Goal: Book appointment/travel/reservation

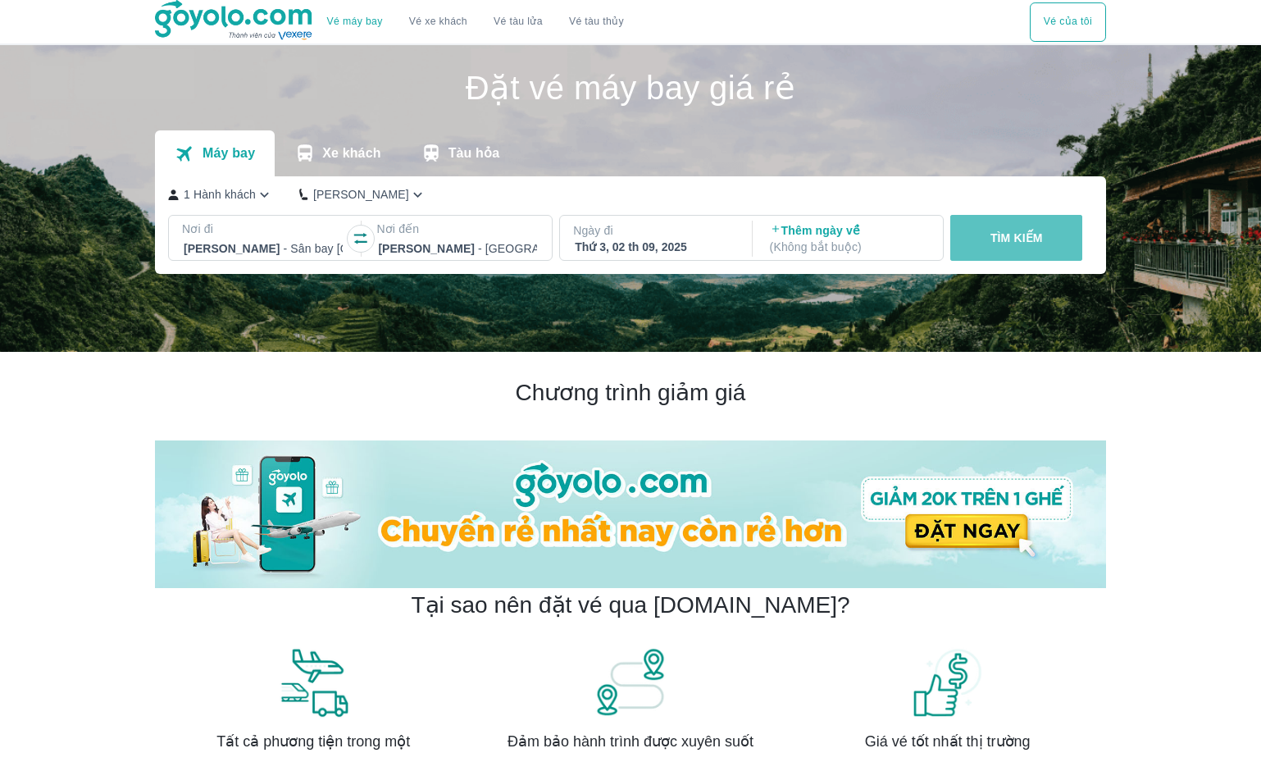
click at [1010, 257] on button "TÌM KIẾM" at bounding box center [1016, 238] width 132 height 46
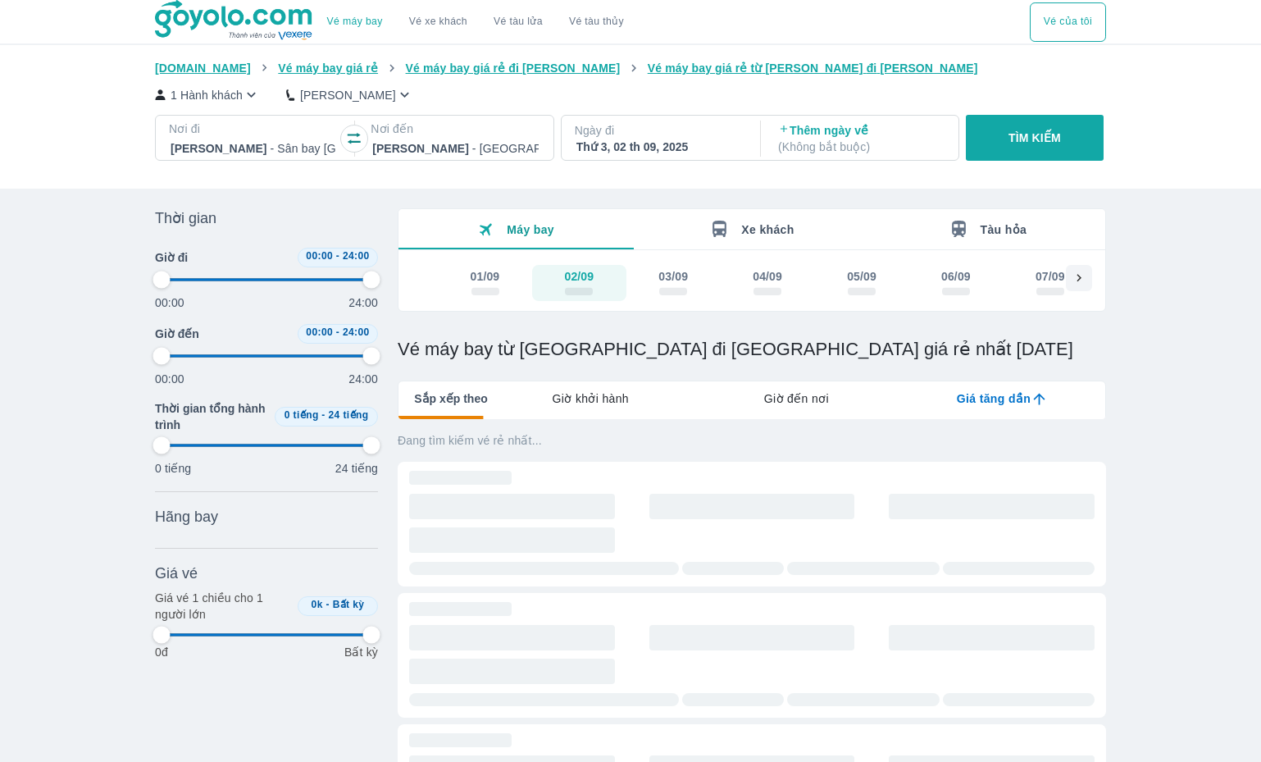
type input "97.9166666666667"
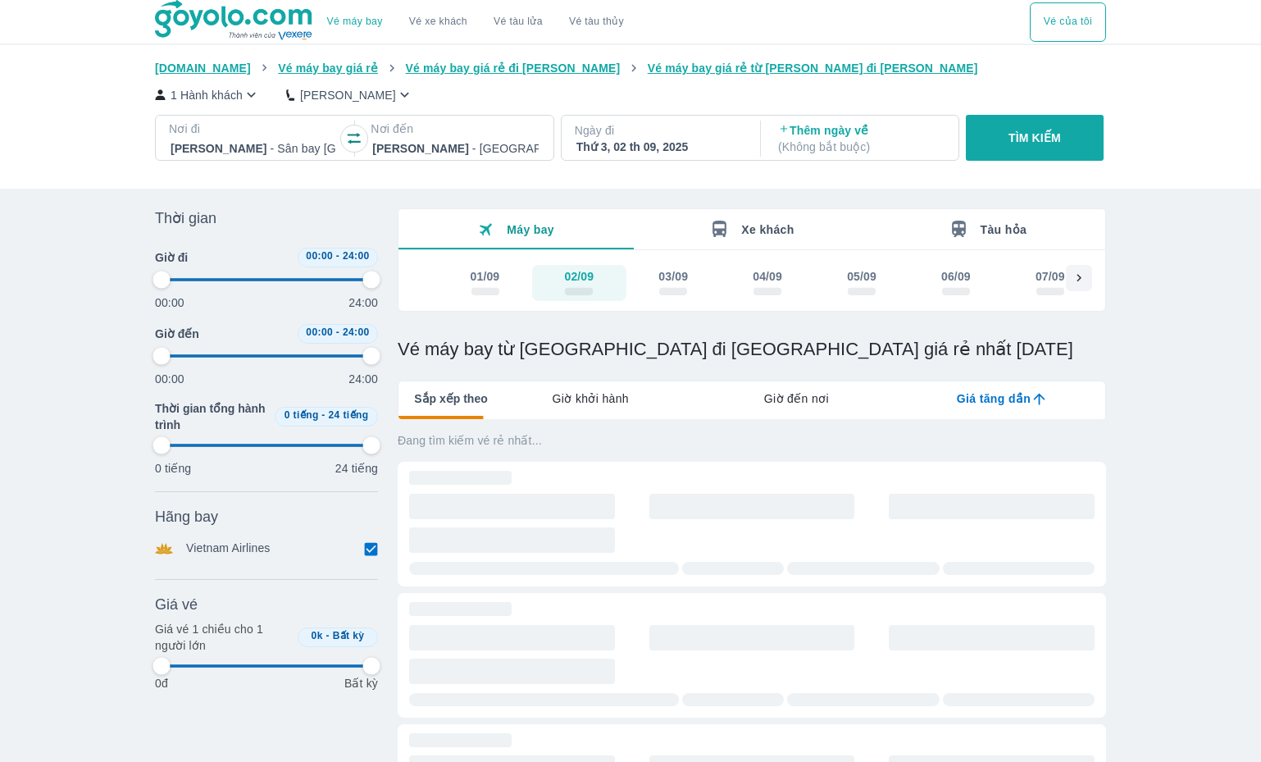
type input "97.9166666666667"
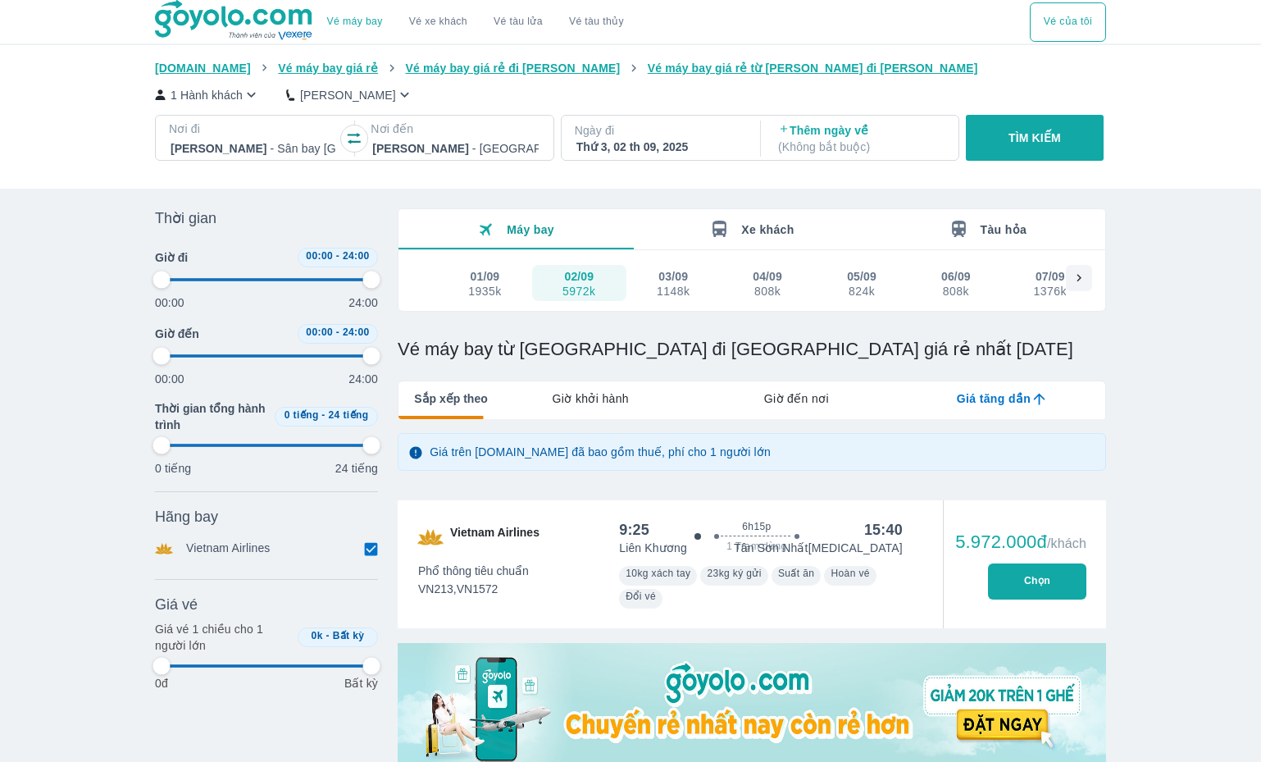
type input "97.9166666666667"
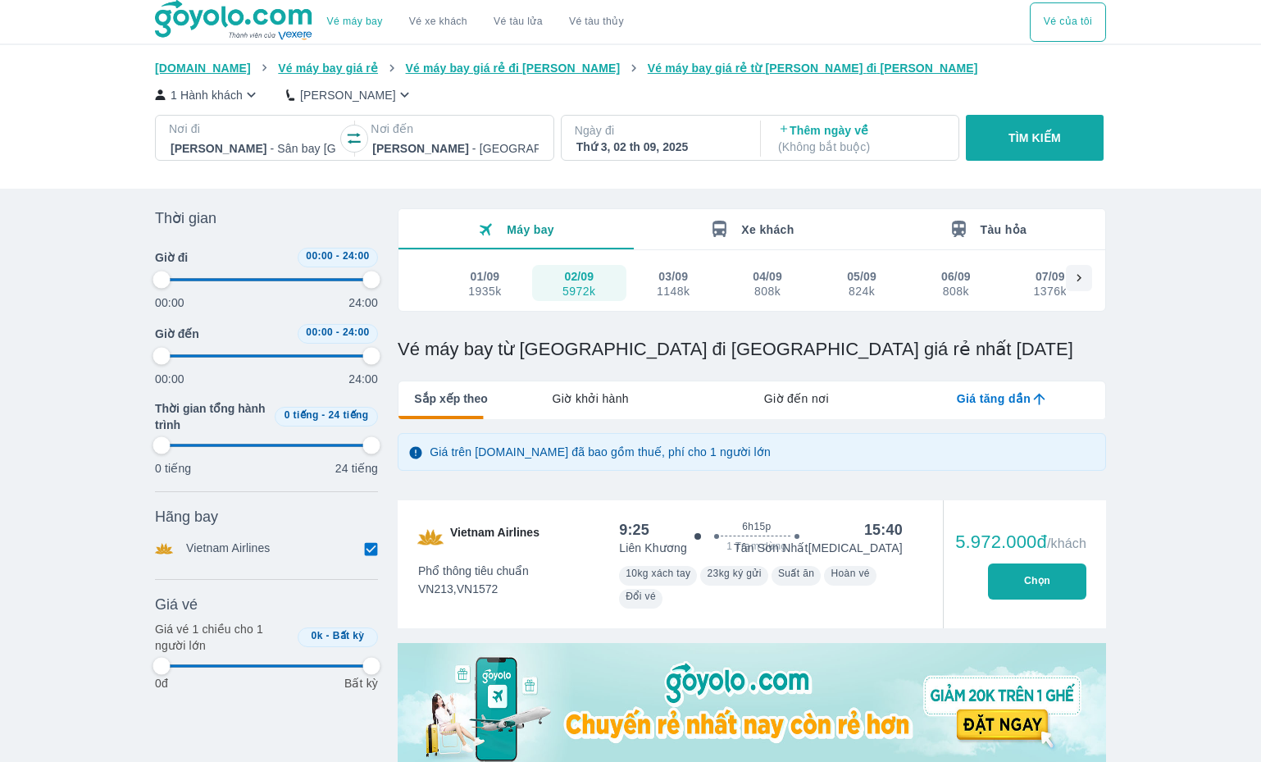
type input "97.9166666666667"
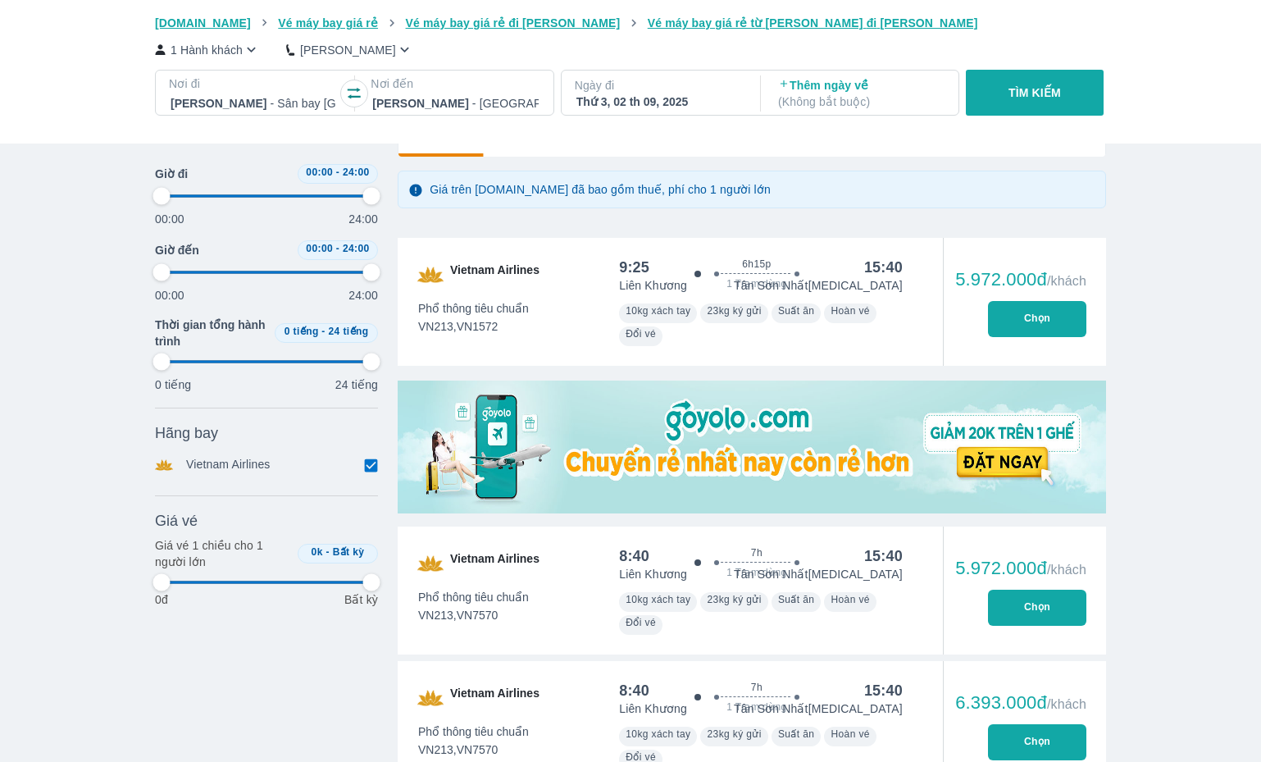
scroll to position [273, 0]
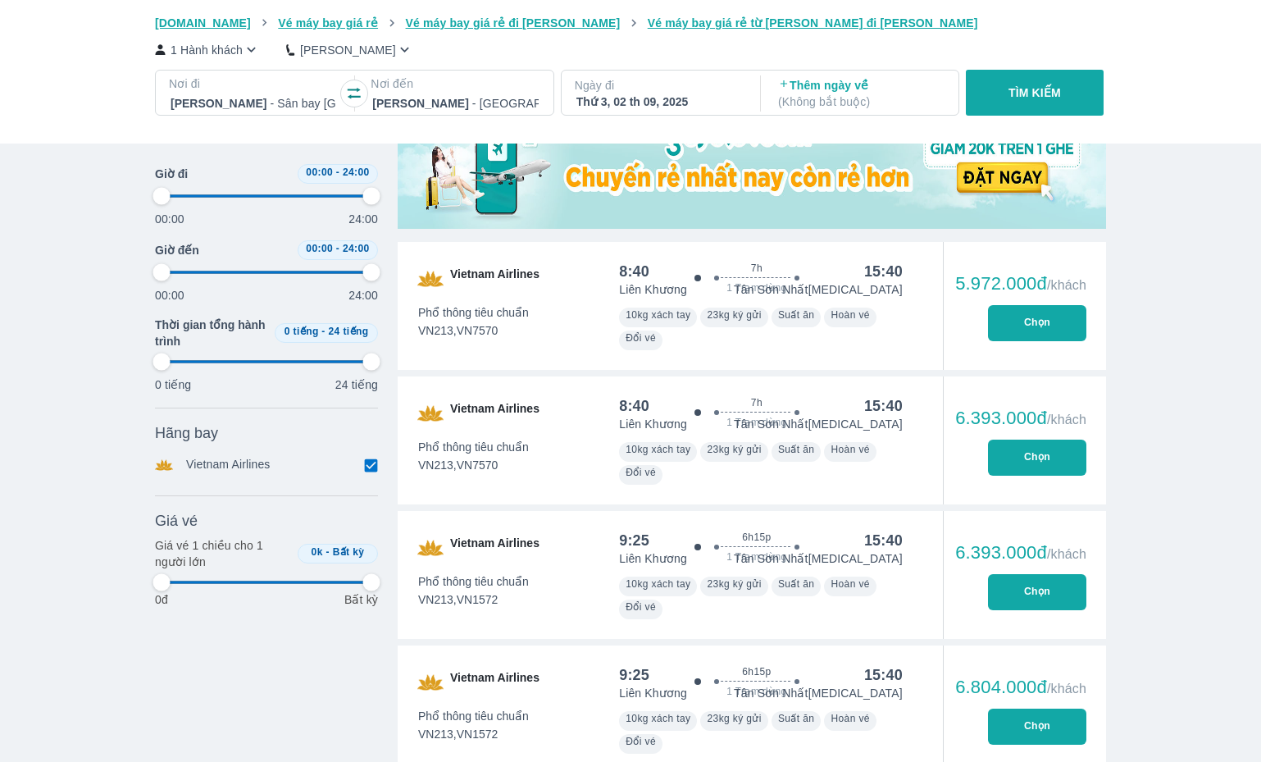
type input "97.9166666666667"
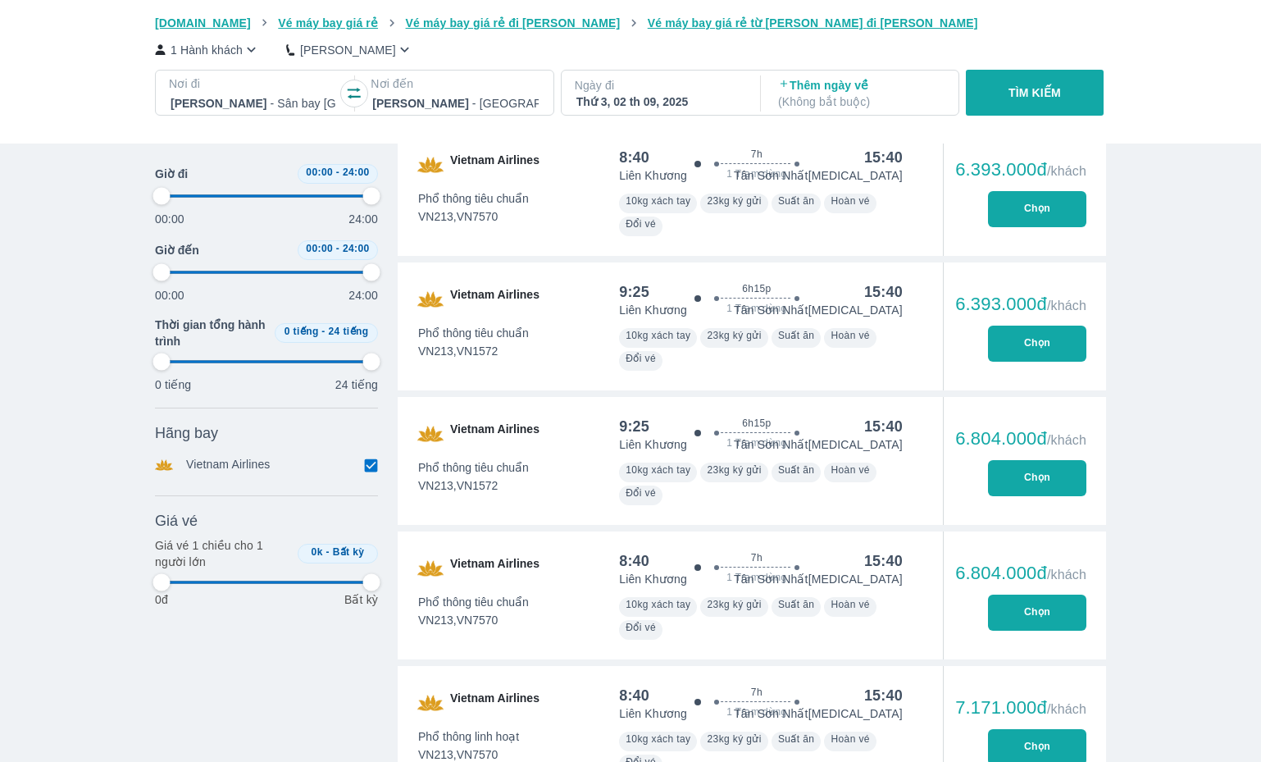
type input "97.9166666666667"
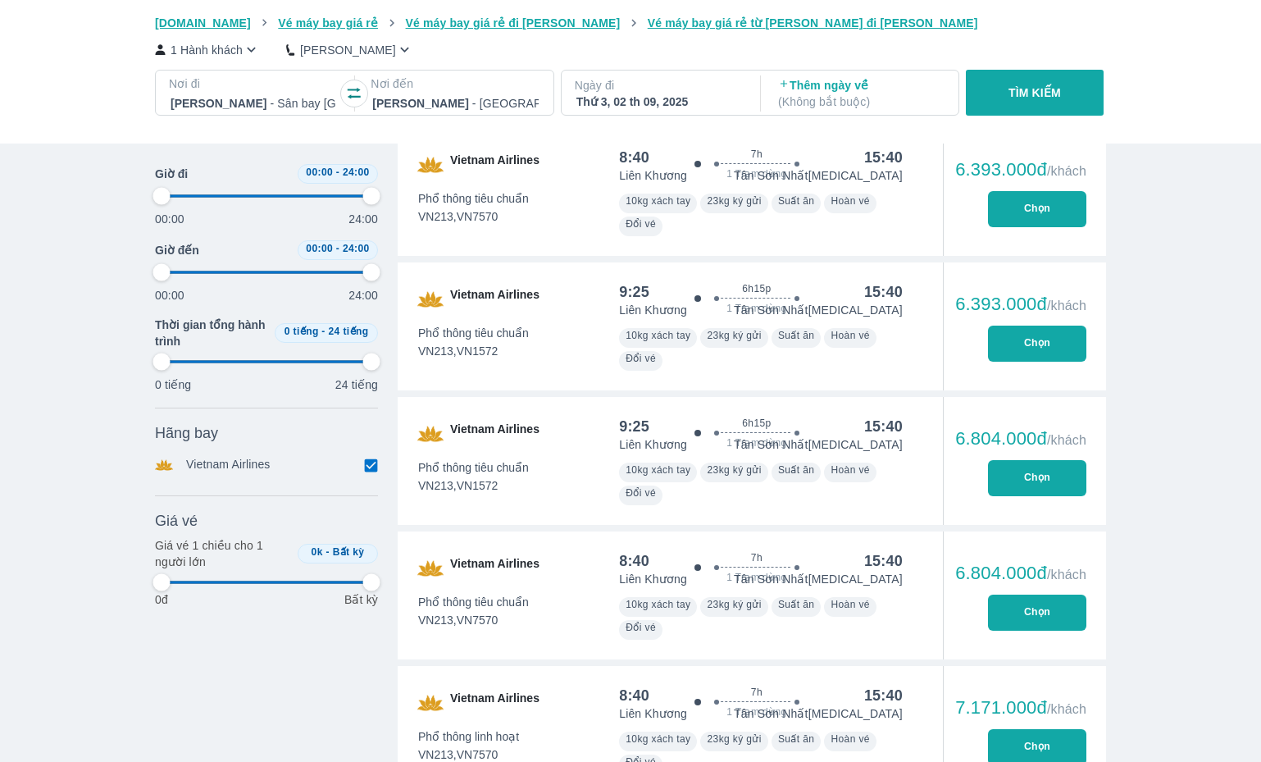
type input "97.9166666666667"
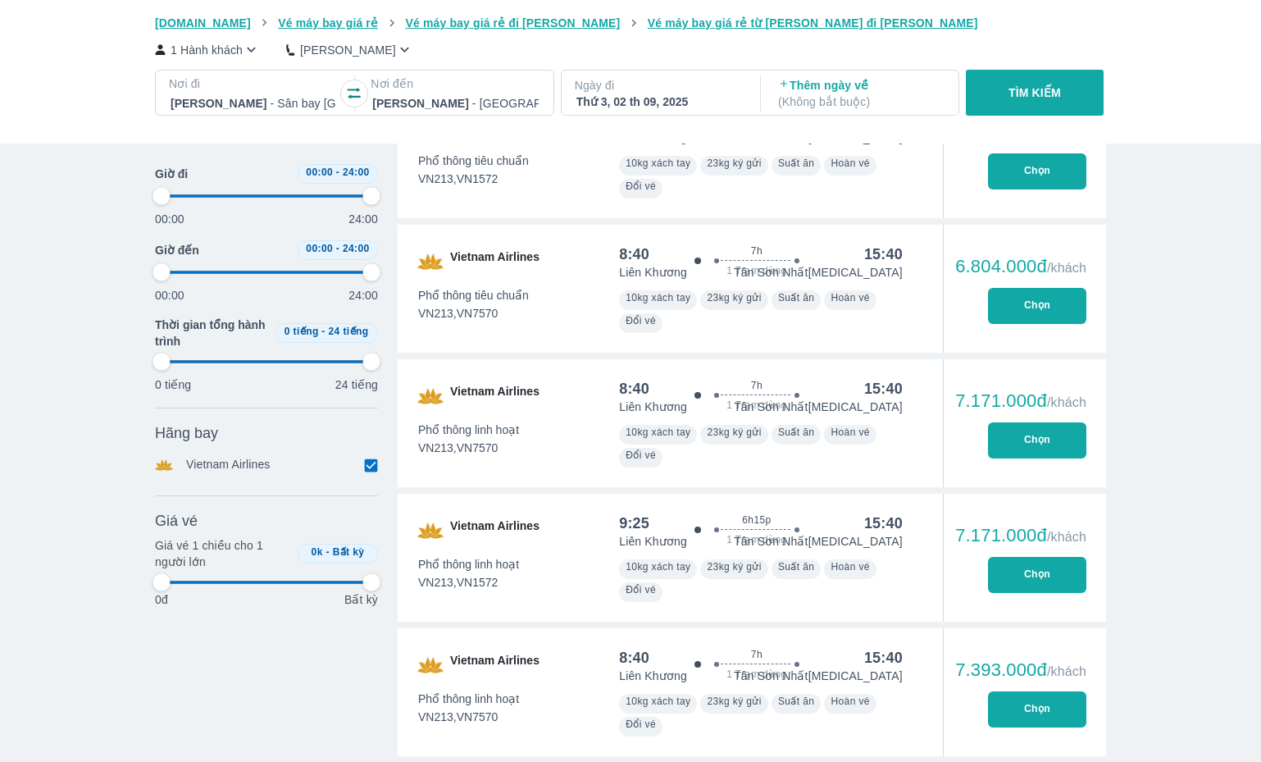
type input "97.9166666666667"
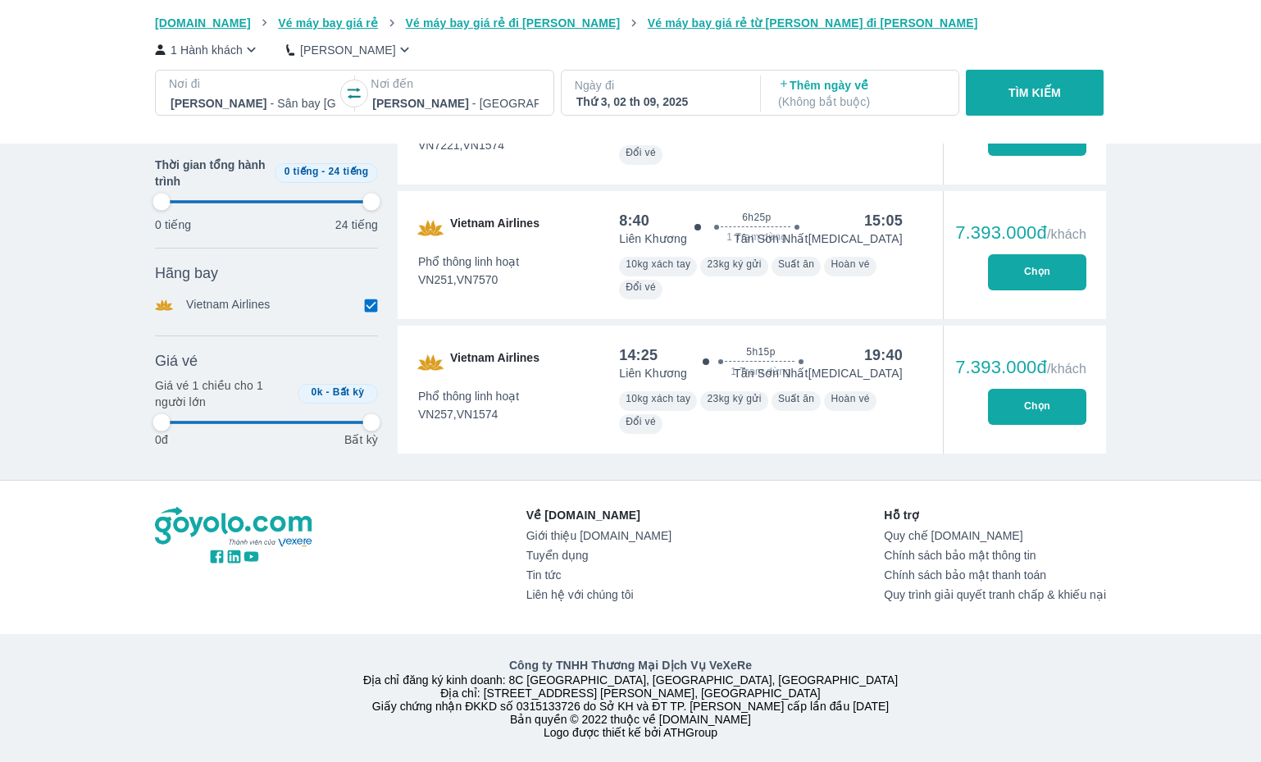
type input "97.9166666666667"
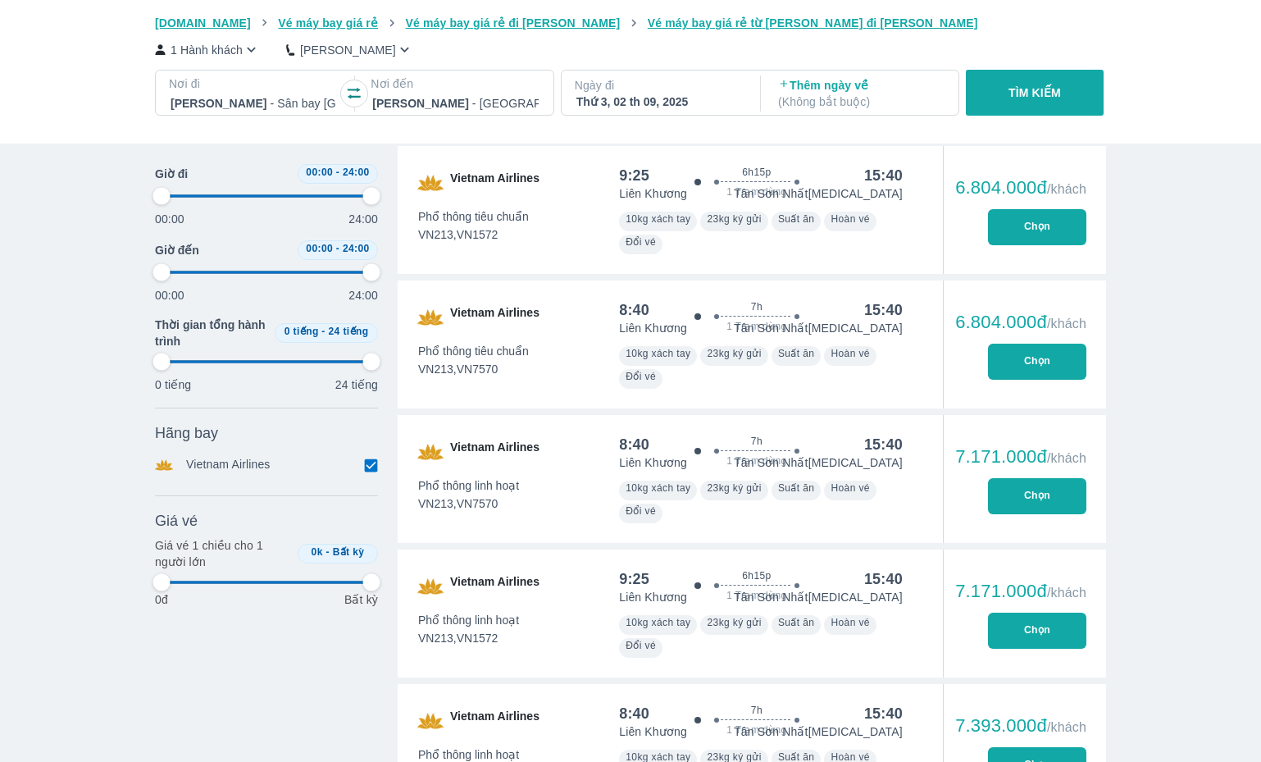
type input "97.9166666666667"
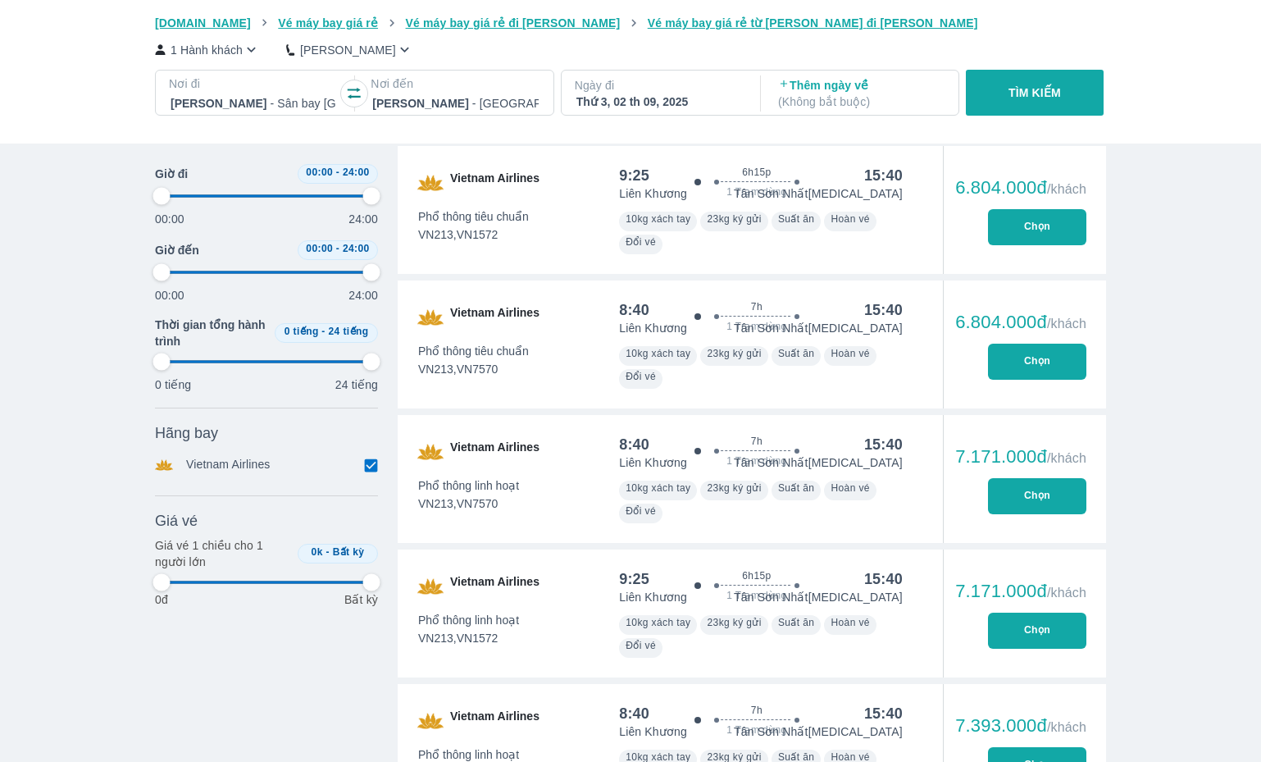
type input "97.9166666666667"
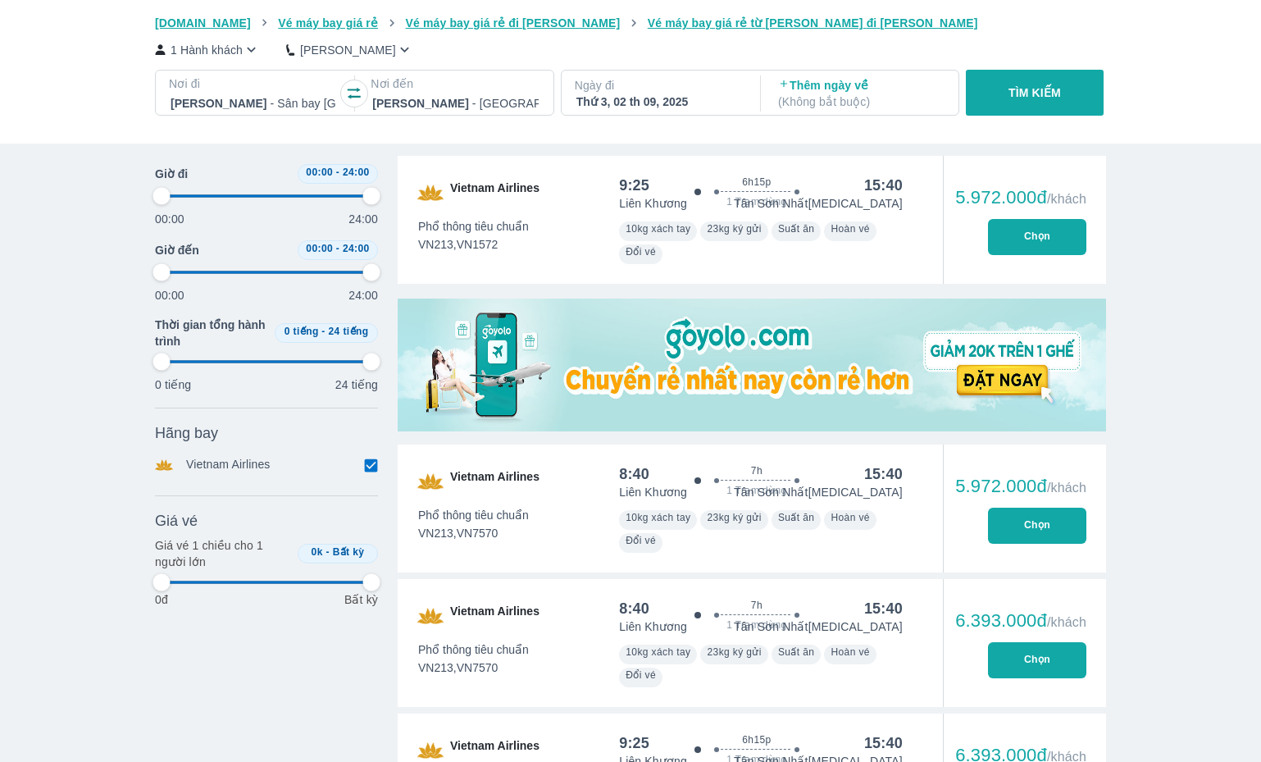
scroll to position [0, 0]
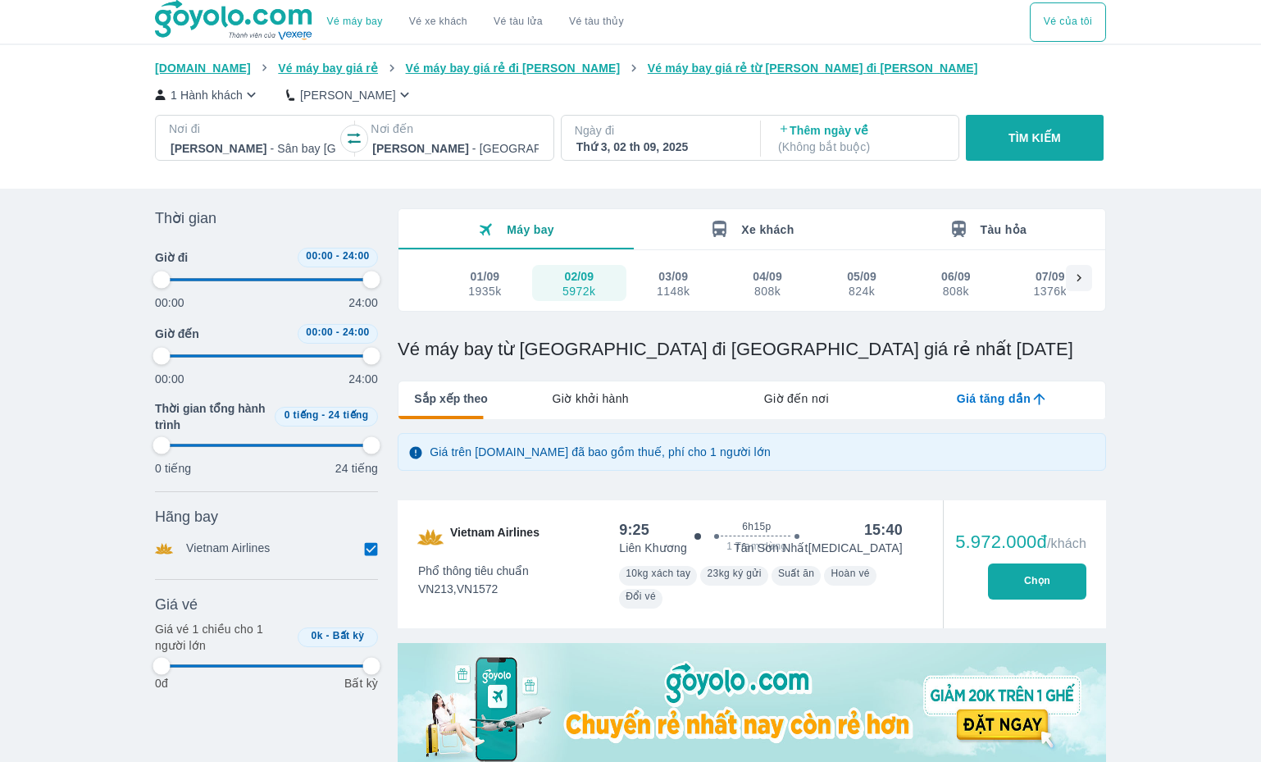
type input "97.9166666666667"
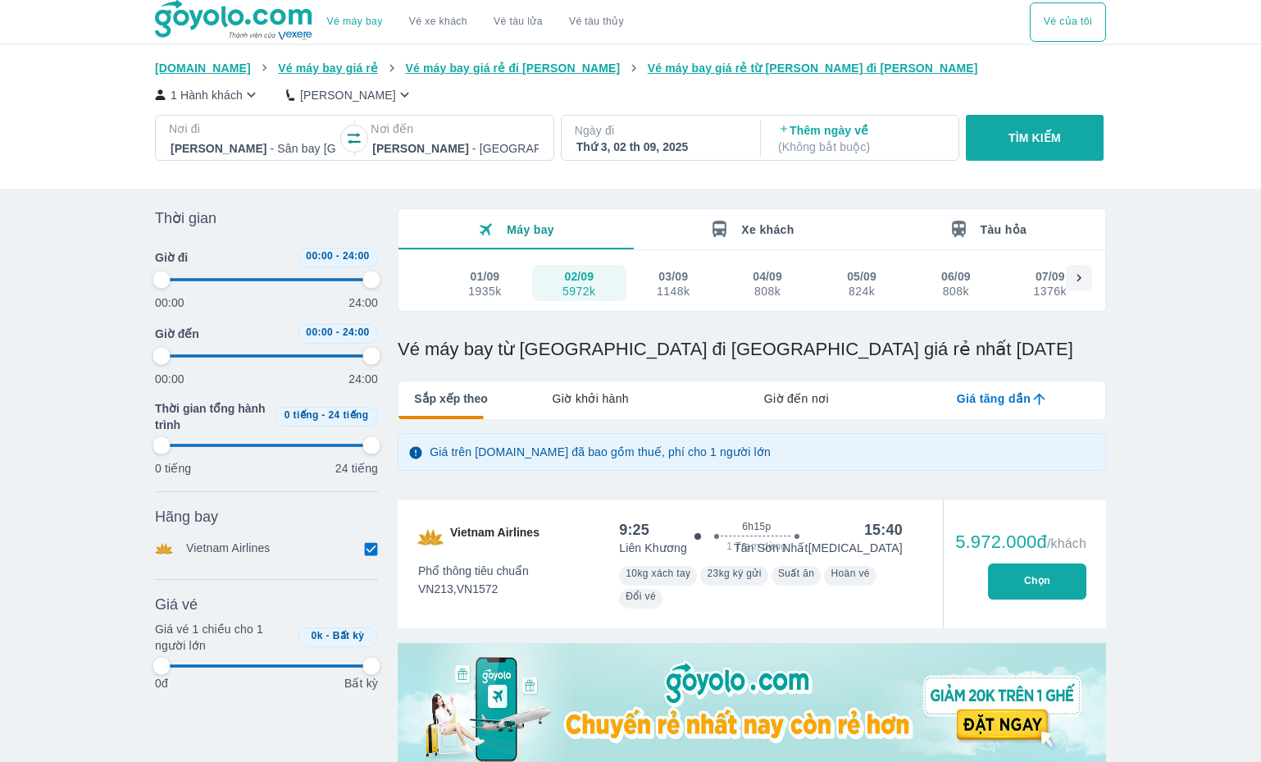
type input "97.9166666666667"
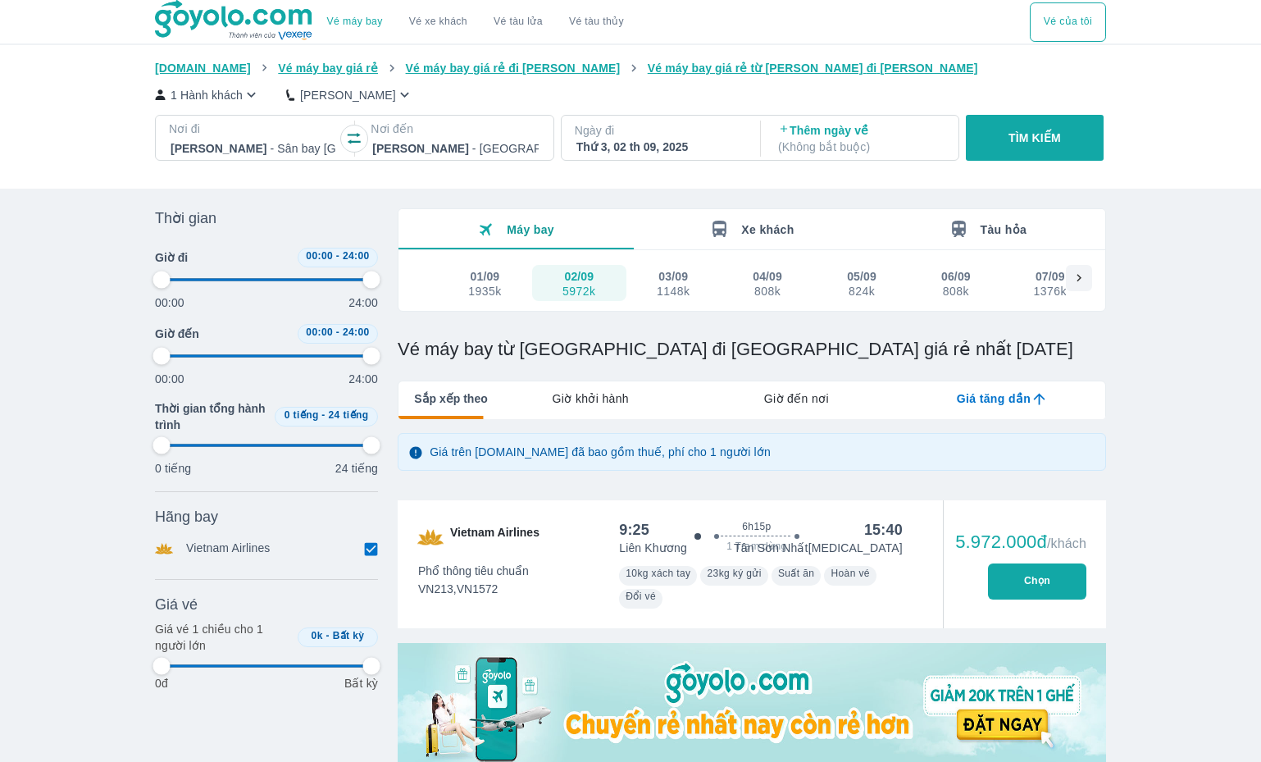
type input "97.9166666666667"
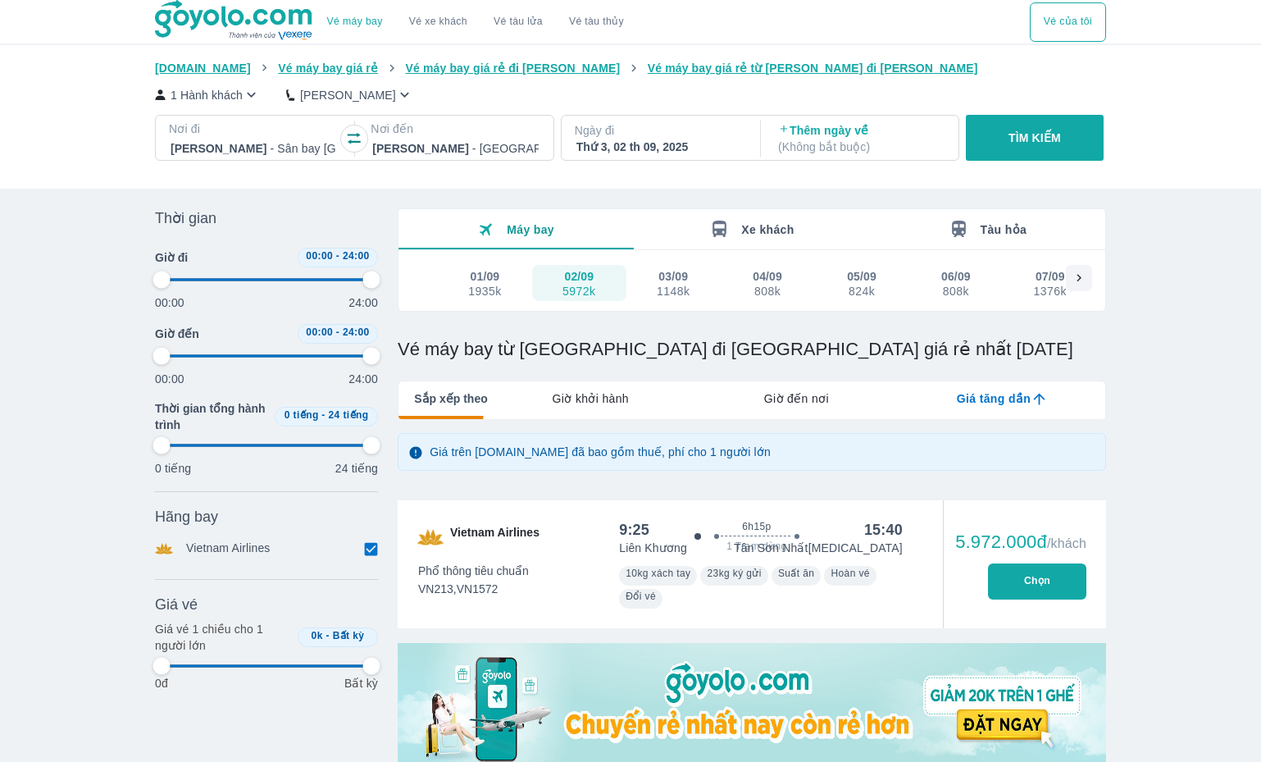
type input "97.9166666666667"
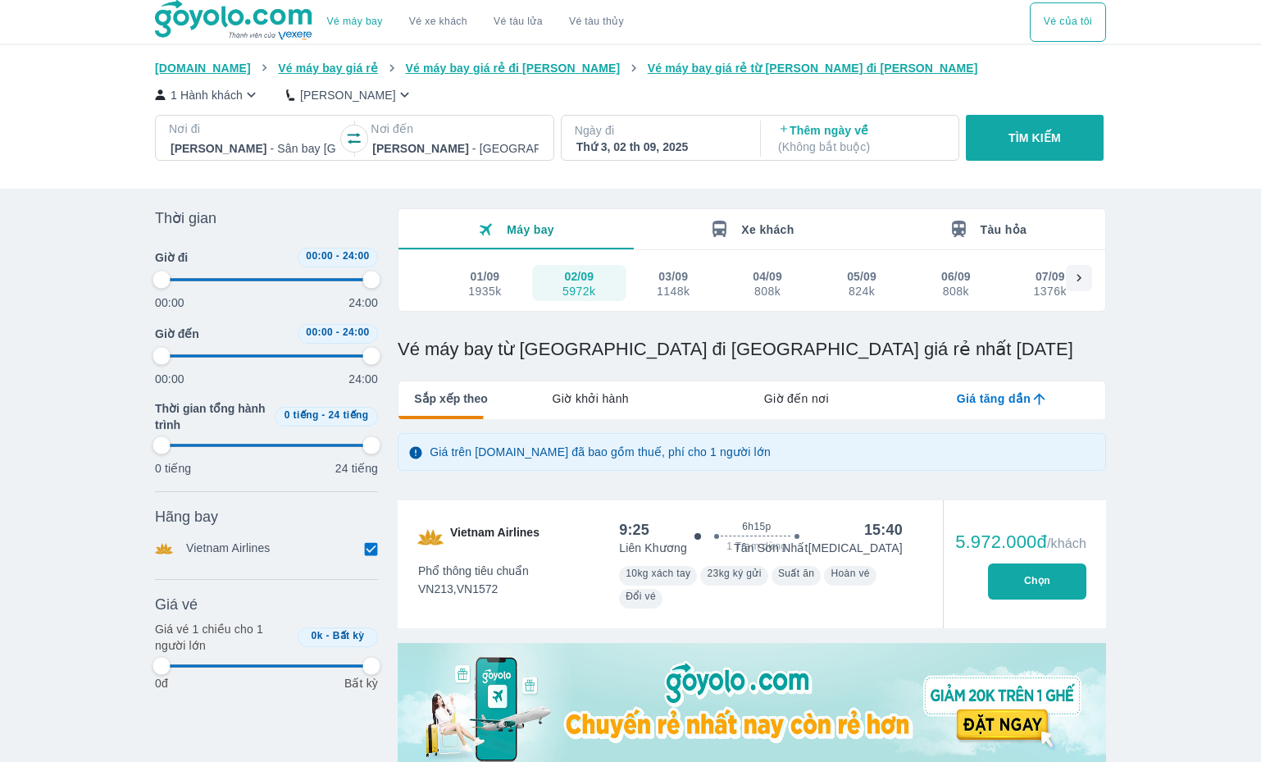
type input "97.9166666666667"
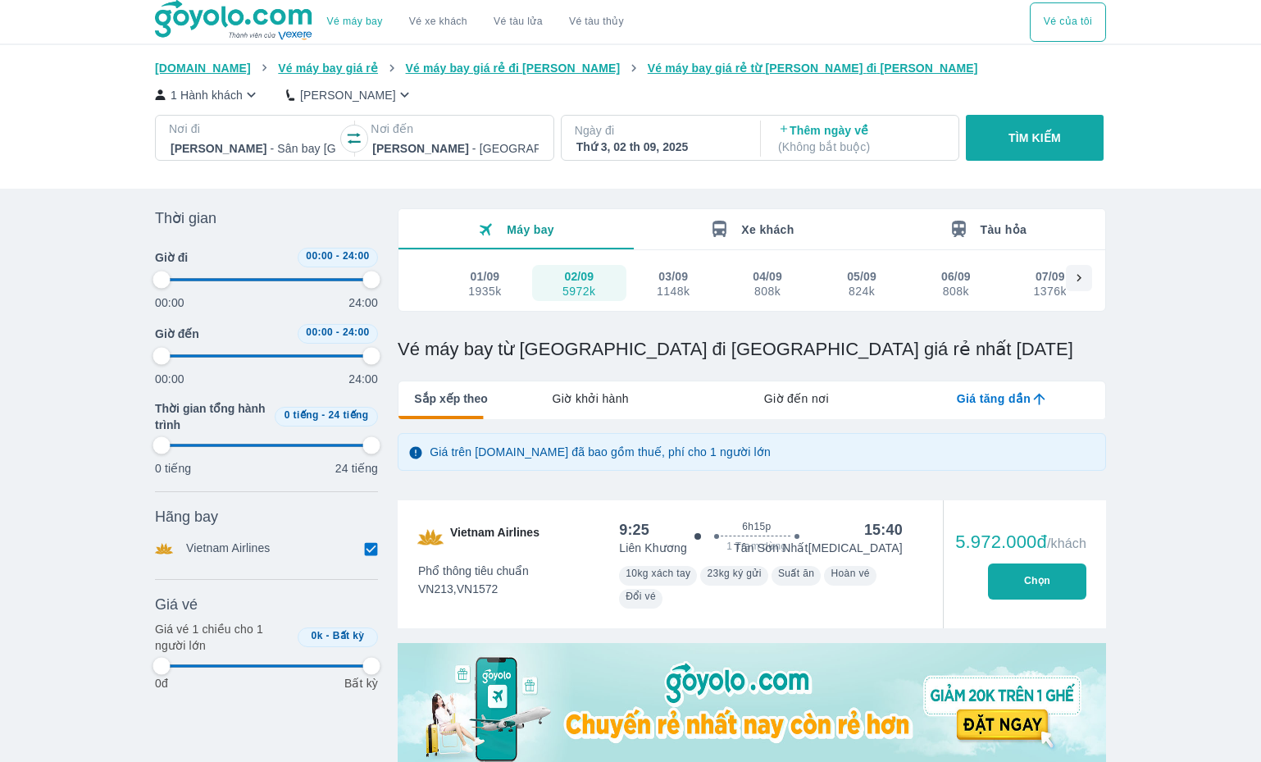
type input "97.9166666666667"
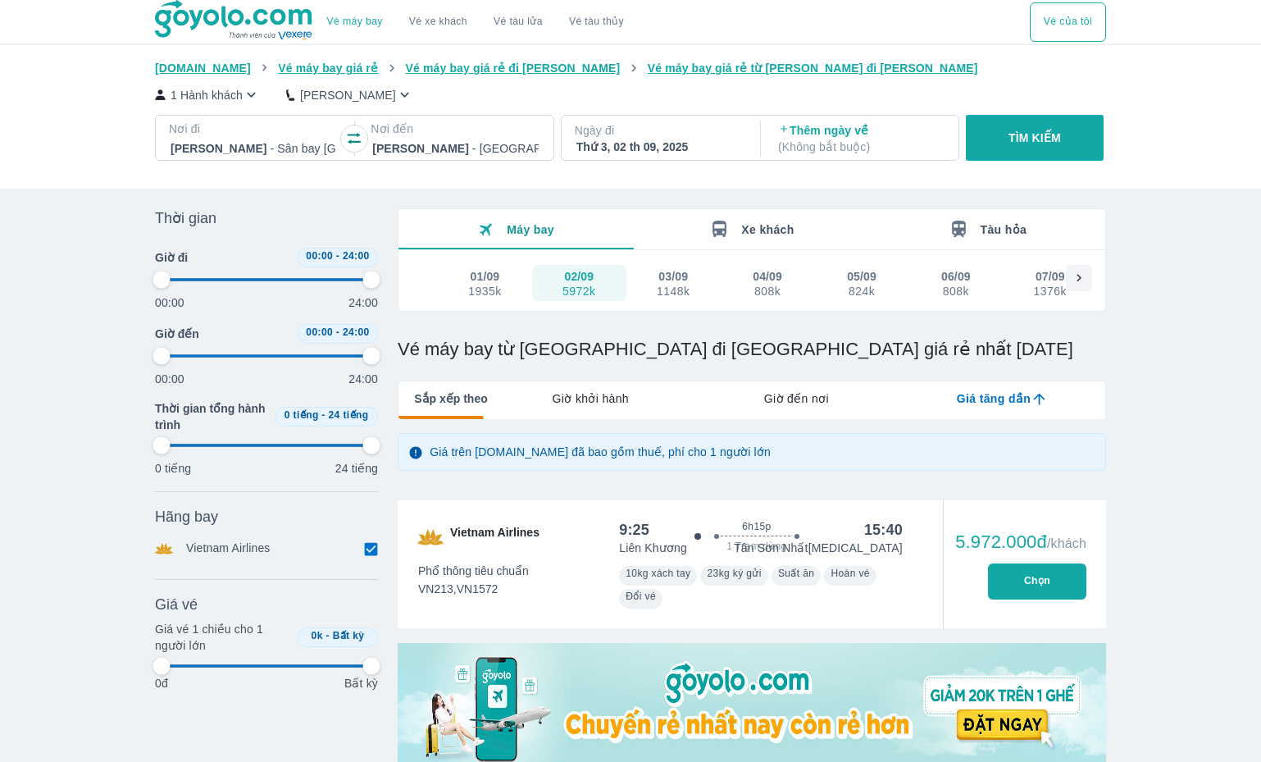
type input "97.9166666666667"
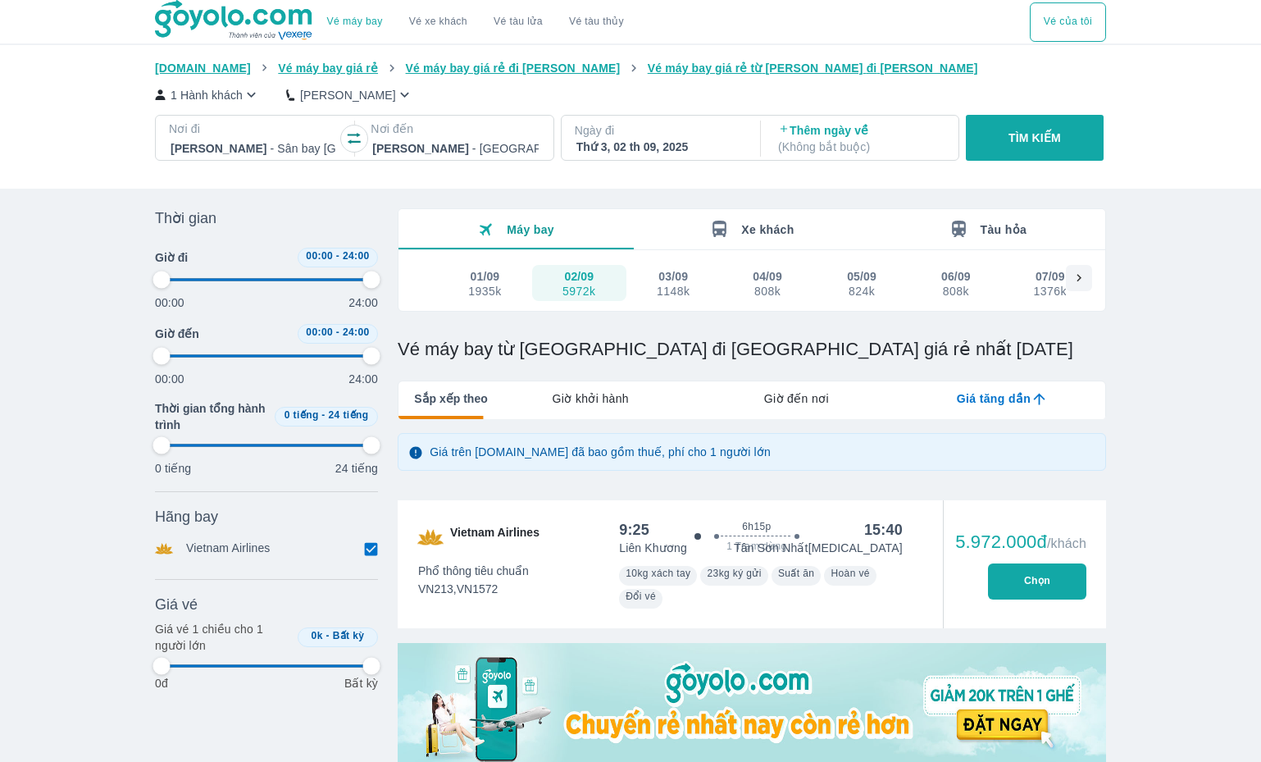
type input "97.9166666666667"
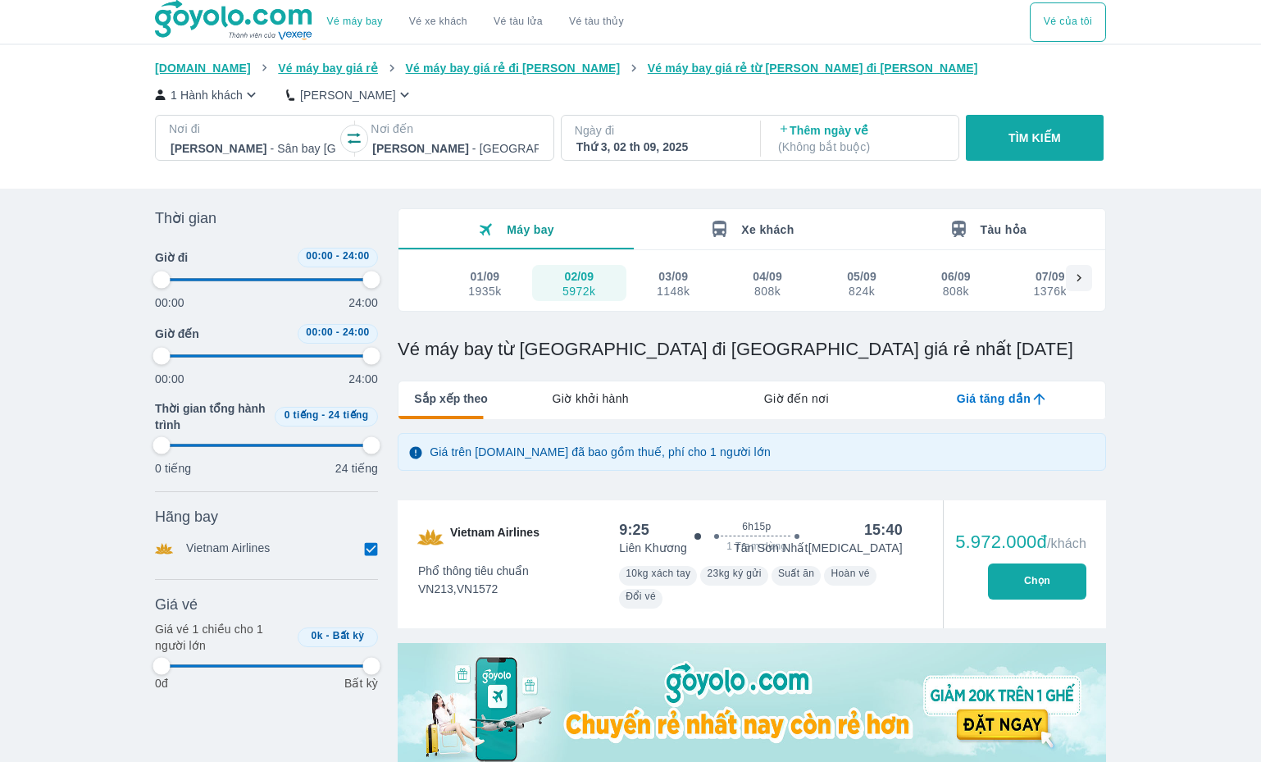
type input "97.9166666666667"
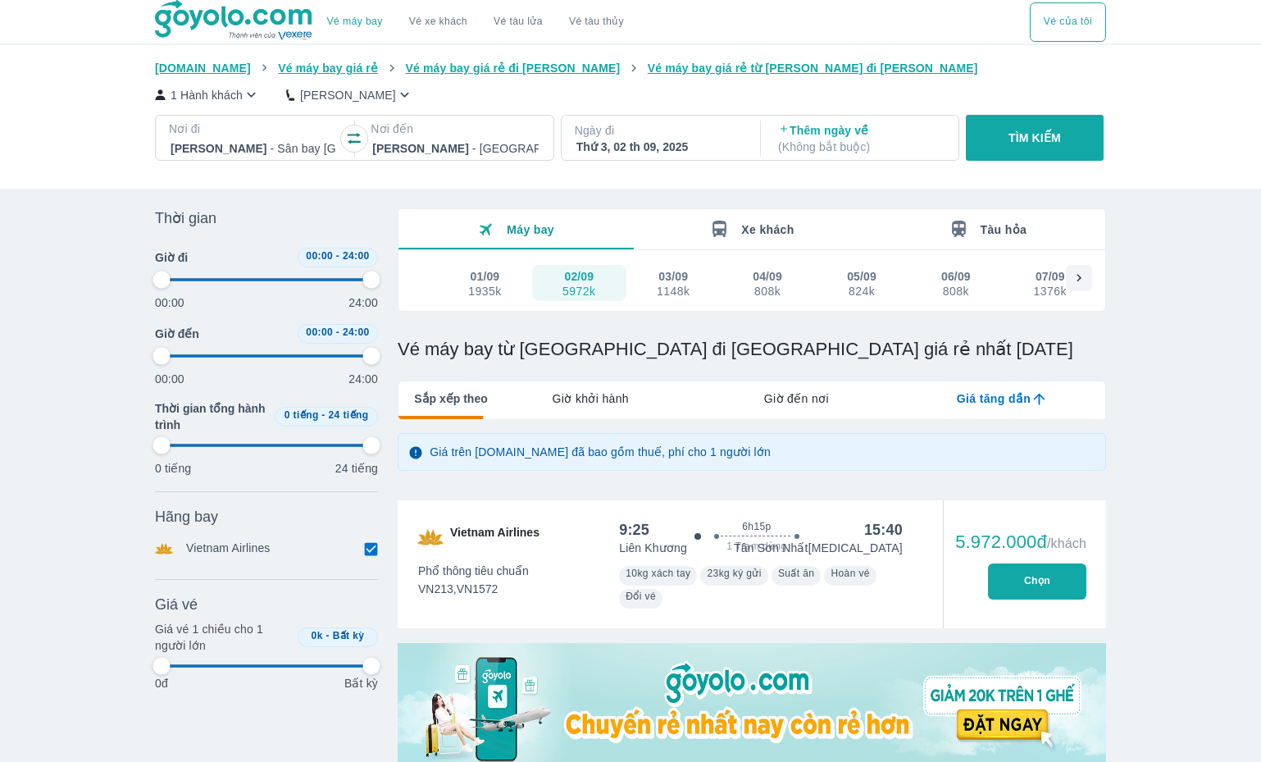
type input "97.9166666666667"
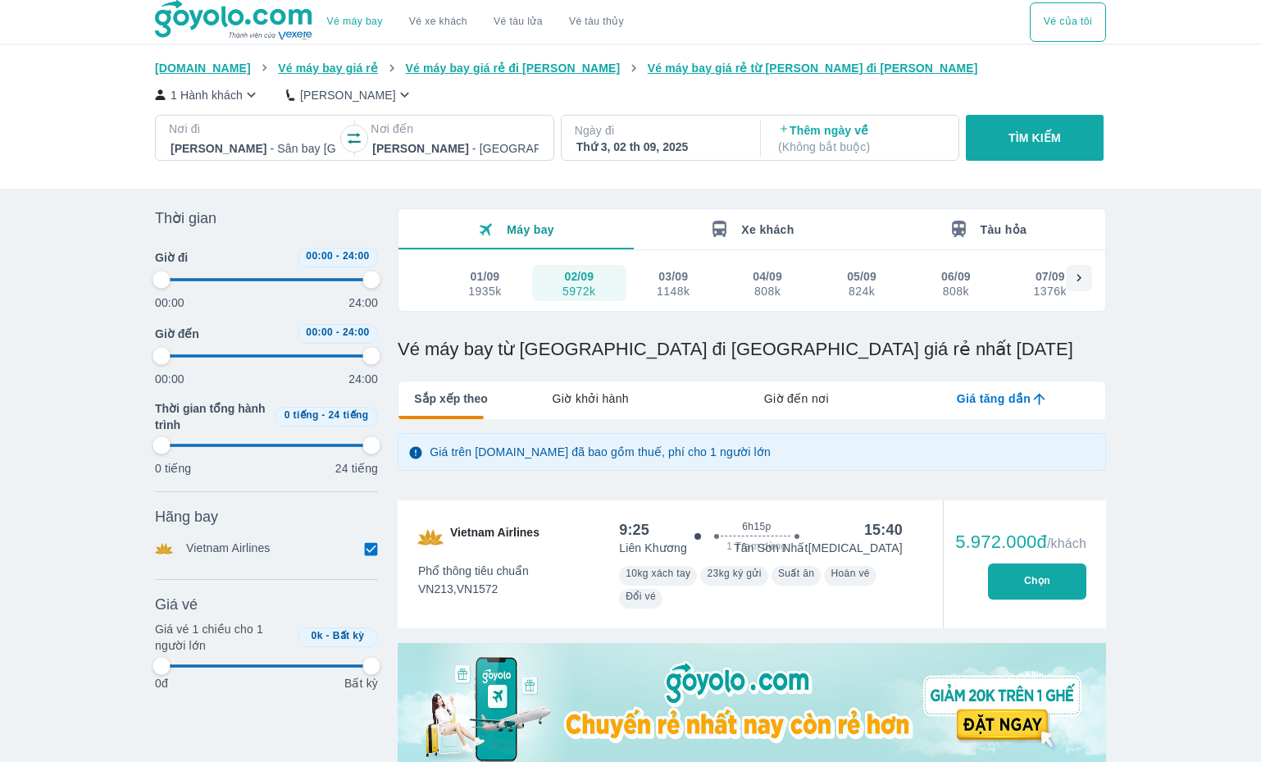
type input "97.9166666666667"
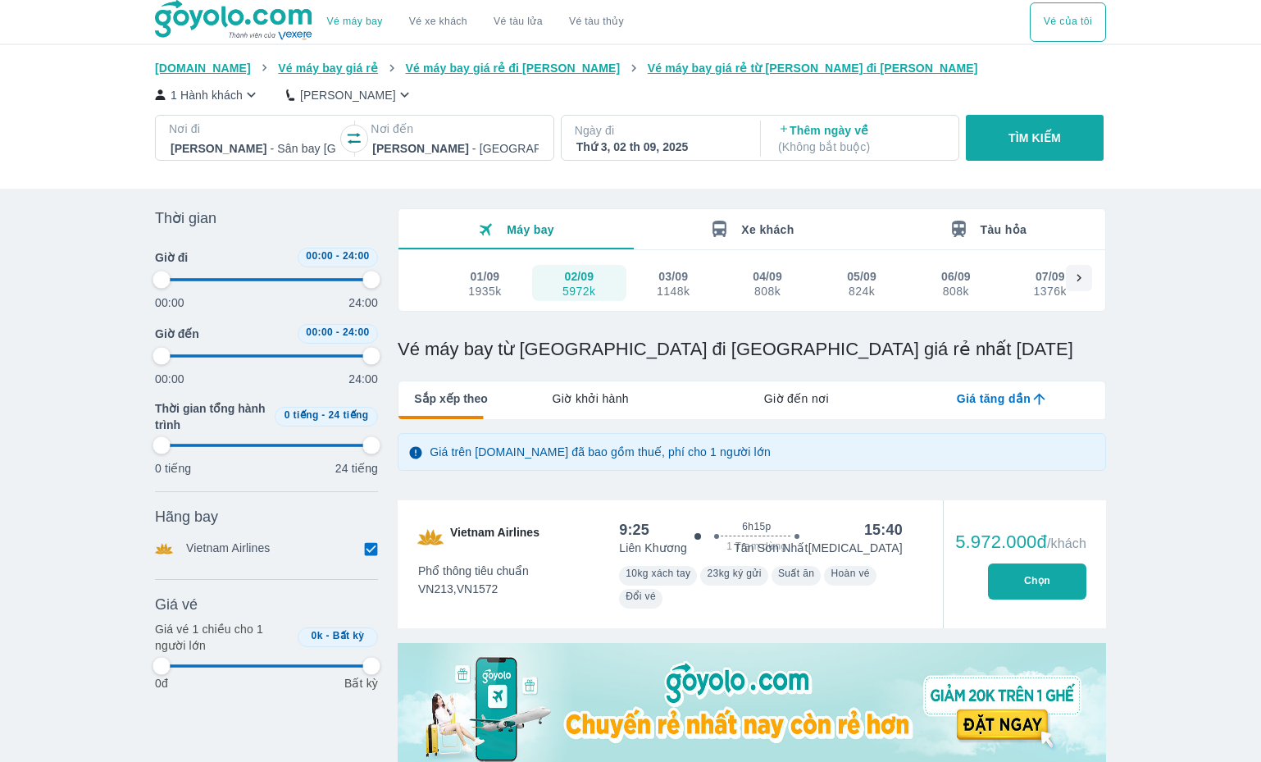
type input "97.9166666666667"
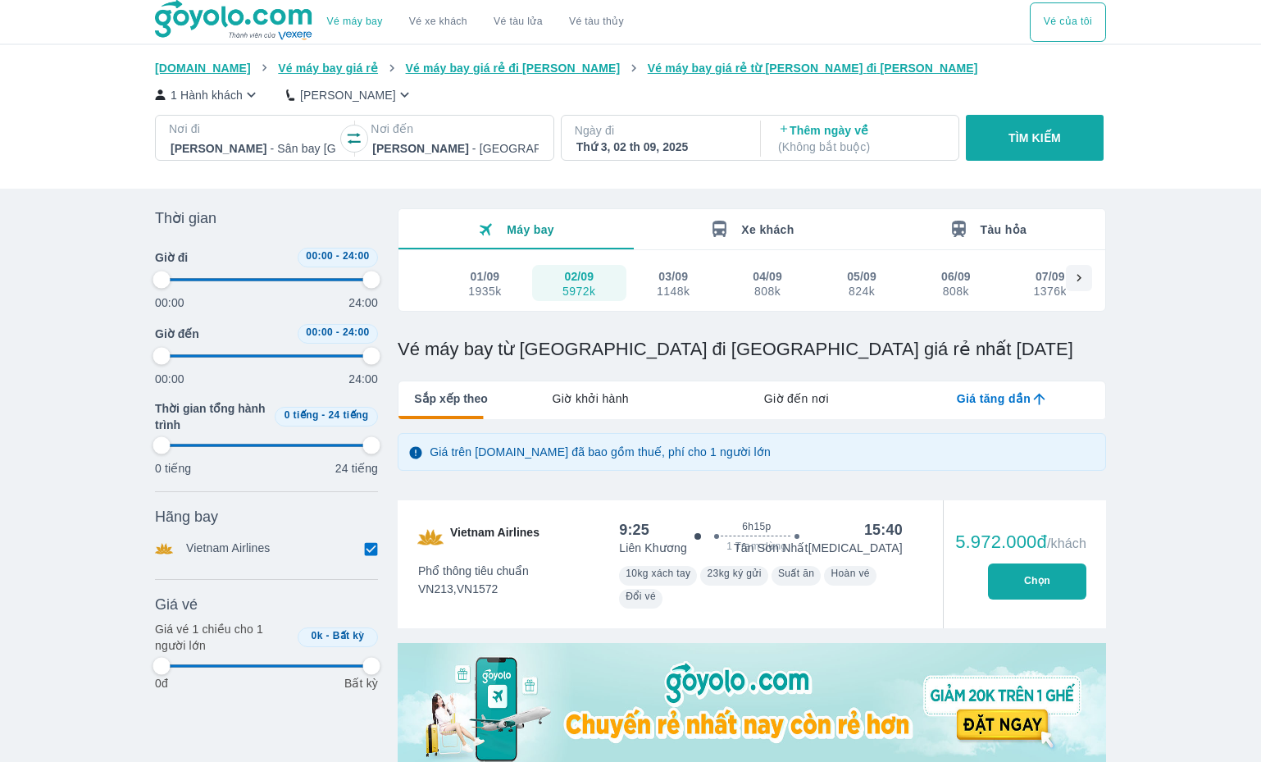
type input "97.9166666666667"
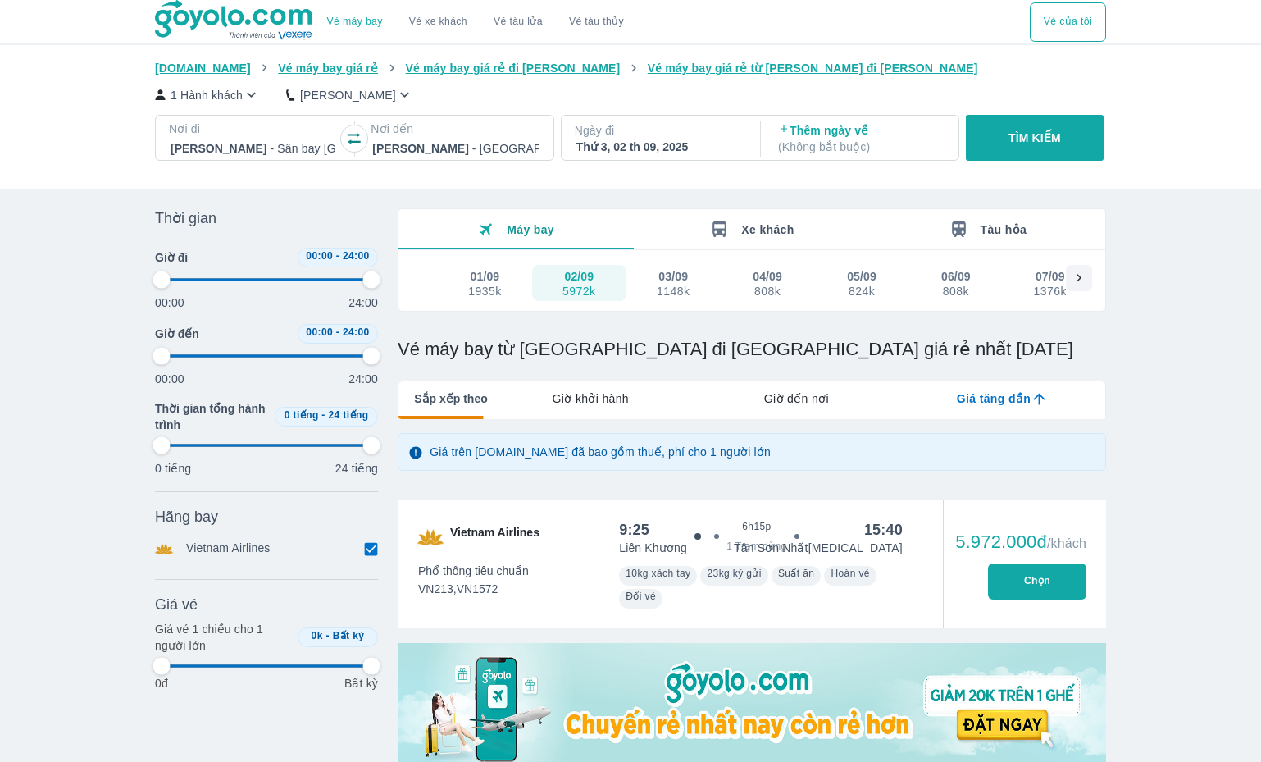
type input "97.9166666666667"
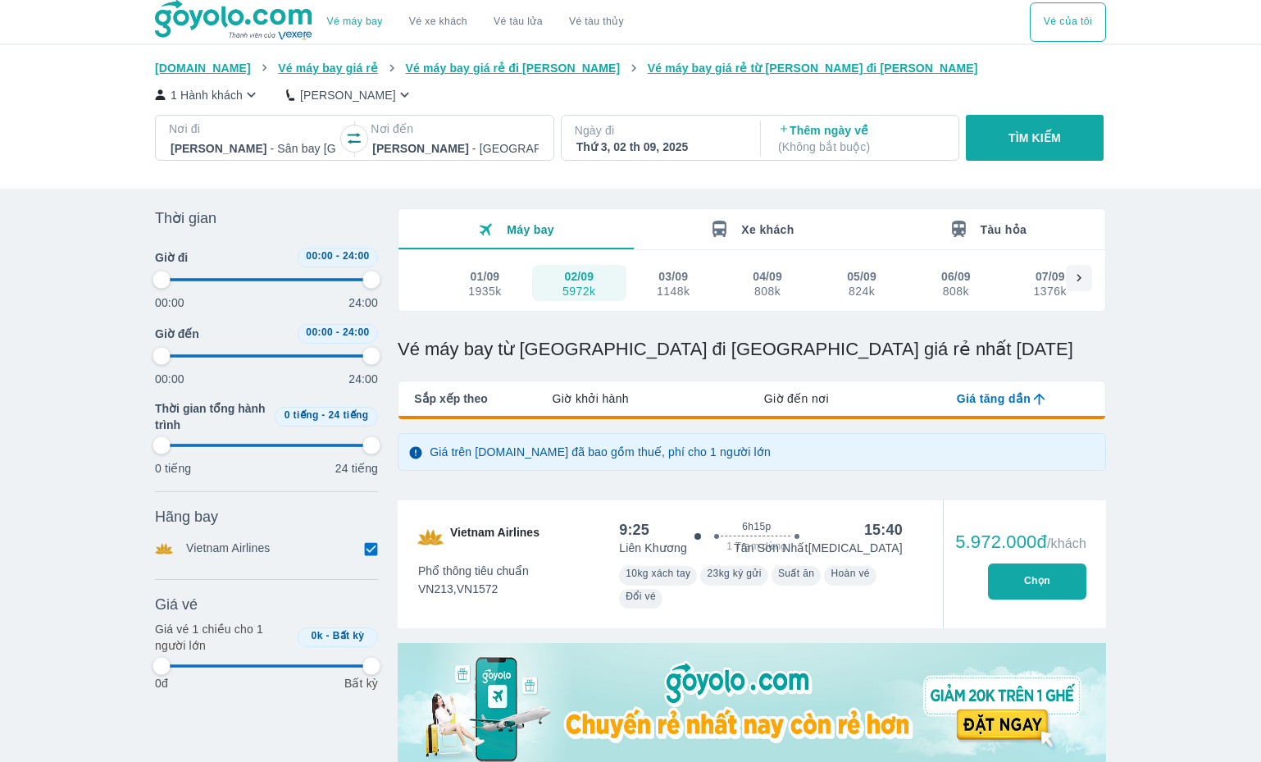
type input "97.9166666666667"
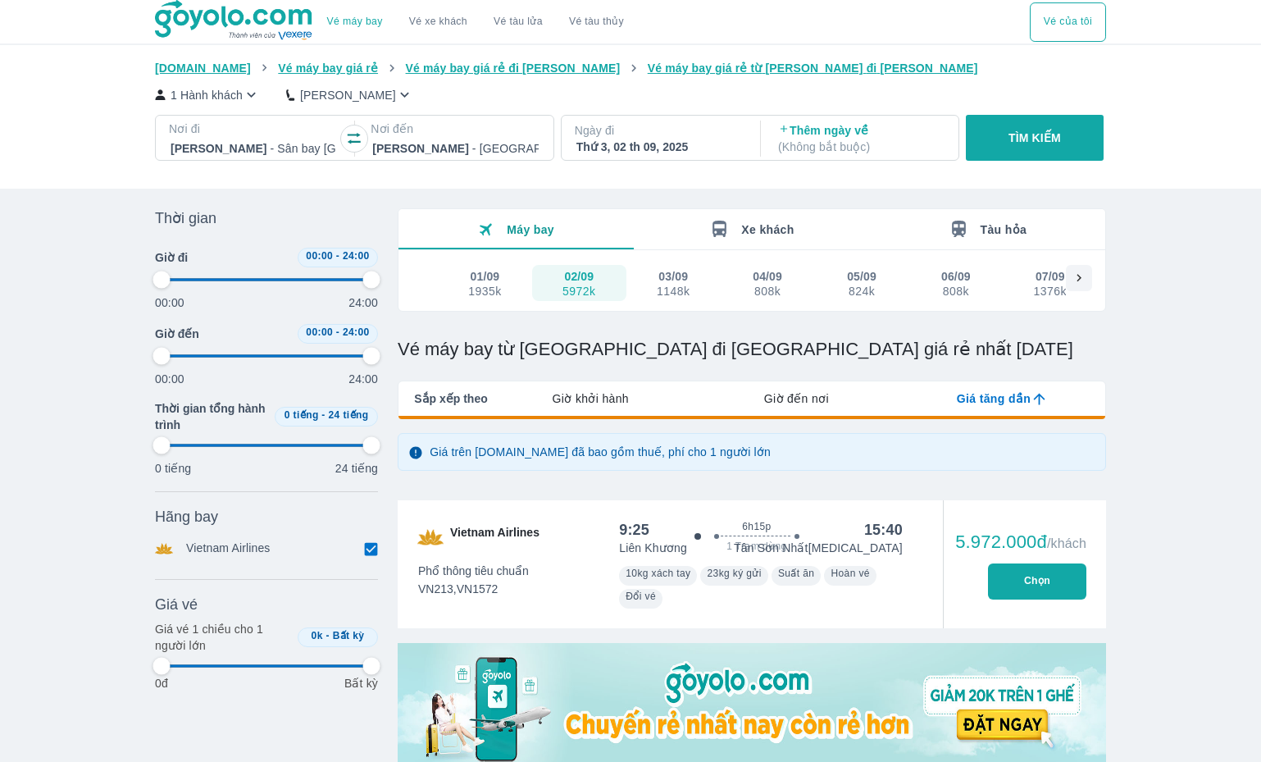
type input "97.9166666666667"
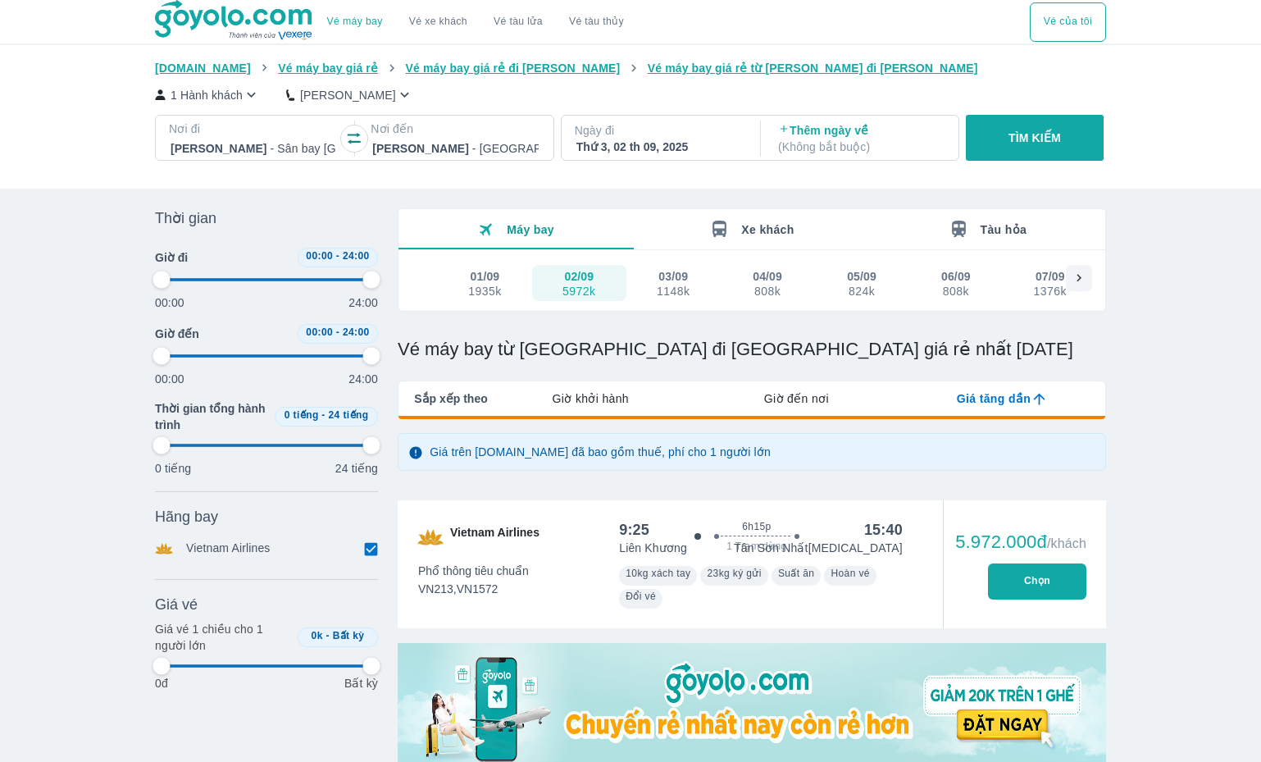
type input "97.9166666666667"
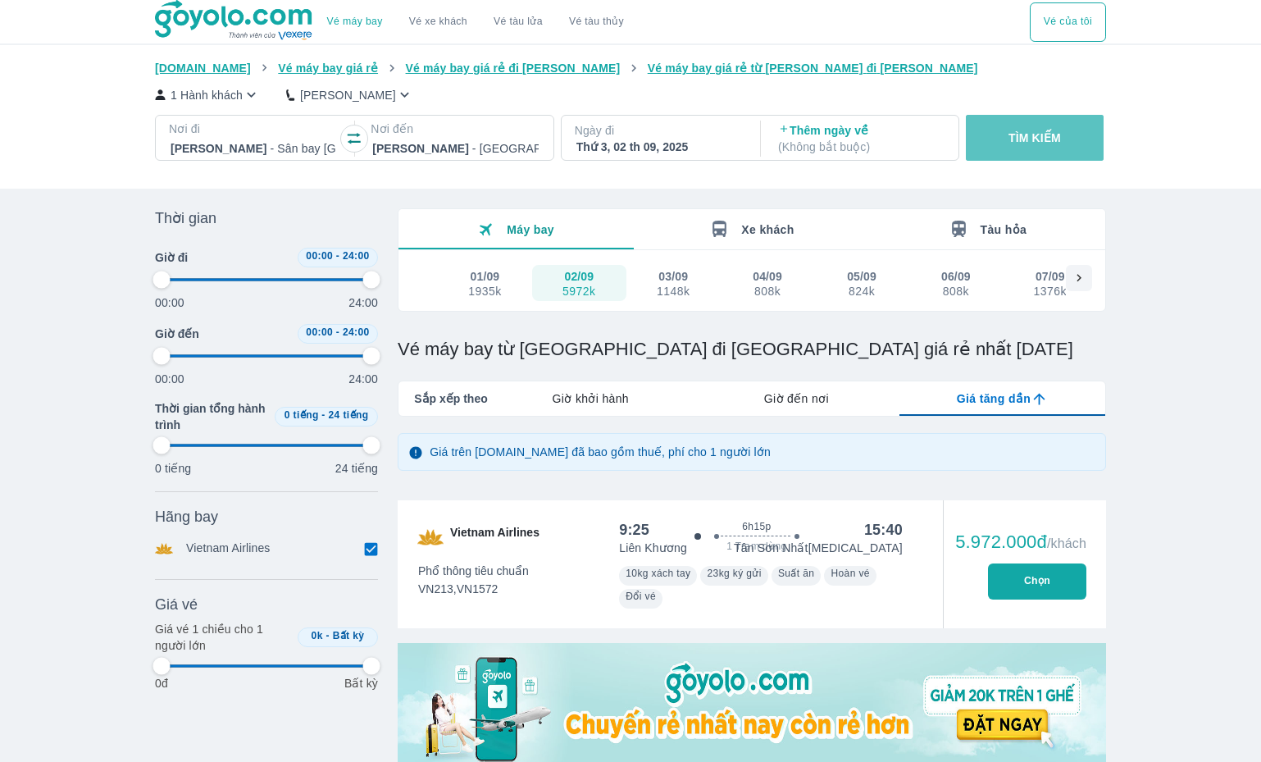
click at [1076, 134] on button "TÌM KIẾM" at bounding box center [1034, 138] width 137 height 46
type input "97.9166666666667"
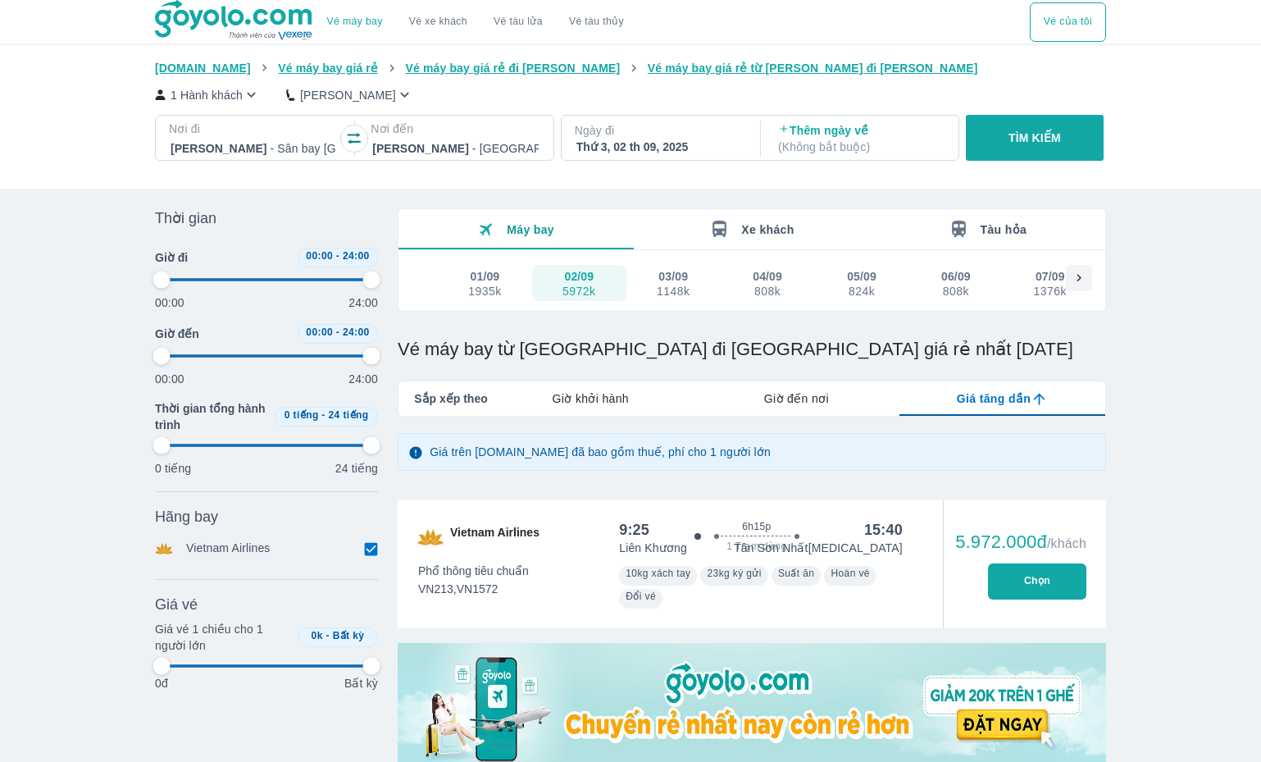
type input "97.9166666666667"
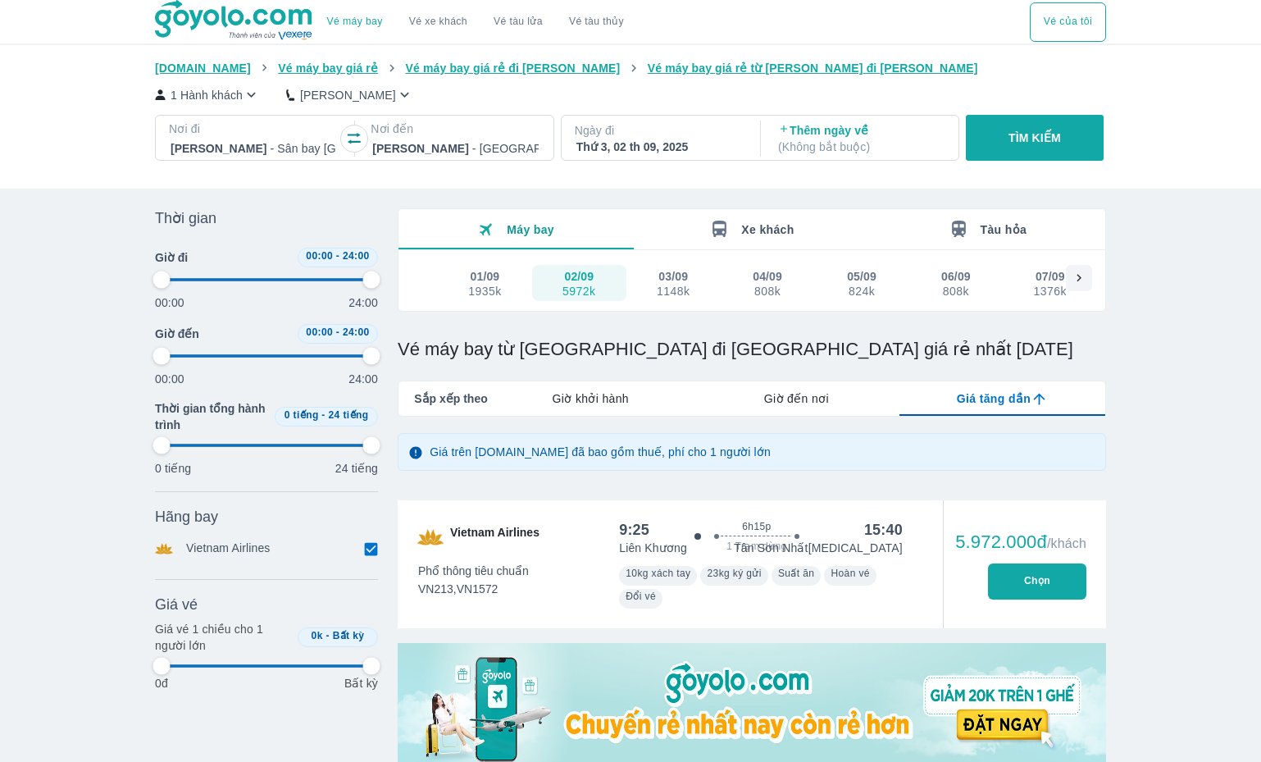
type input "97.9166666666667"
click at [990, 160] on button "TÌM KIẾM" at bounding box center [1034, 138] width 137 height 46
type input "97.9166666666667"
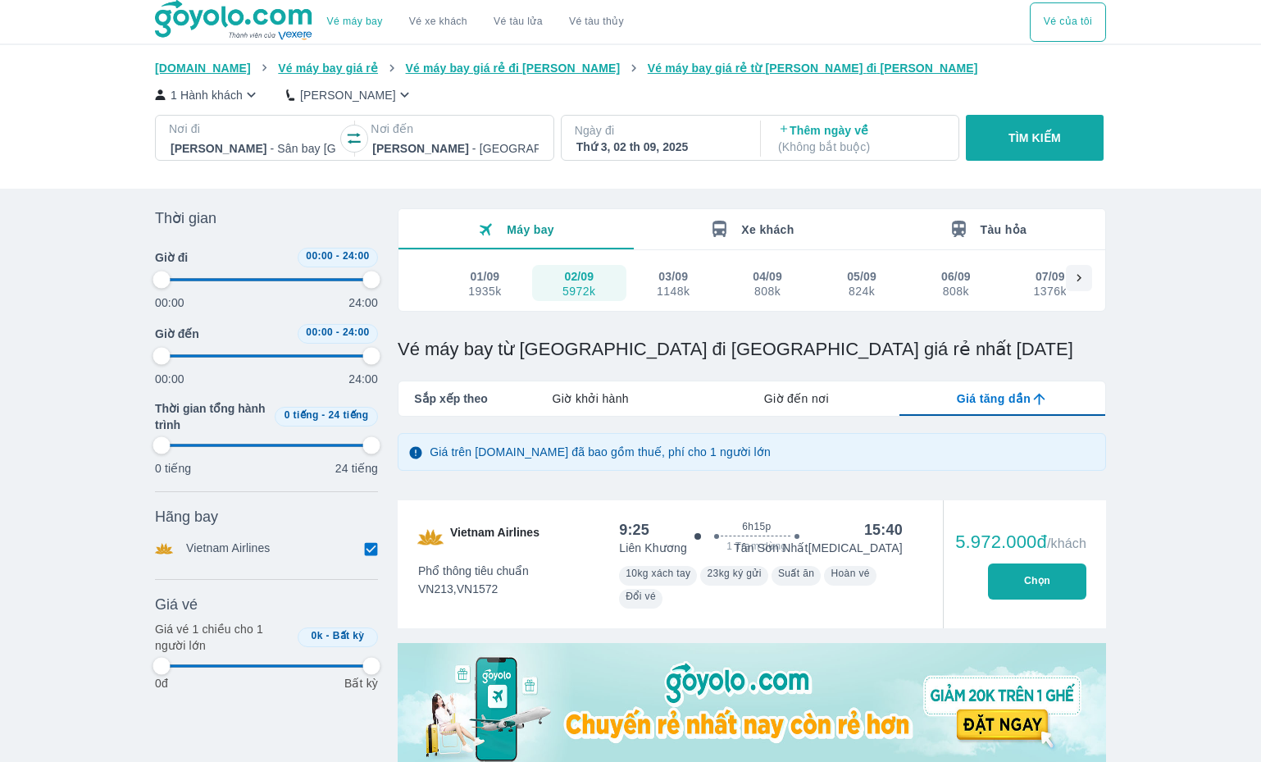
type input "97.9166666666667"
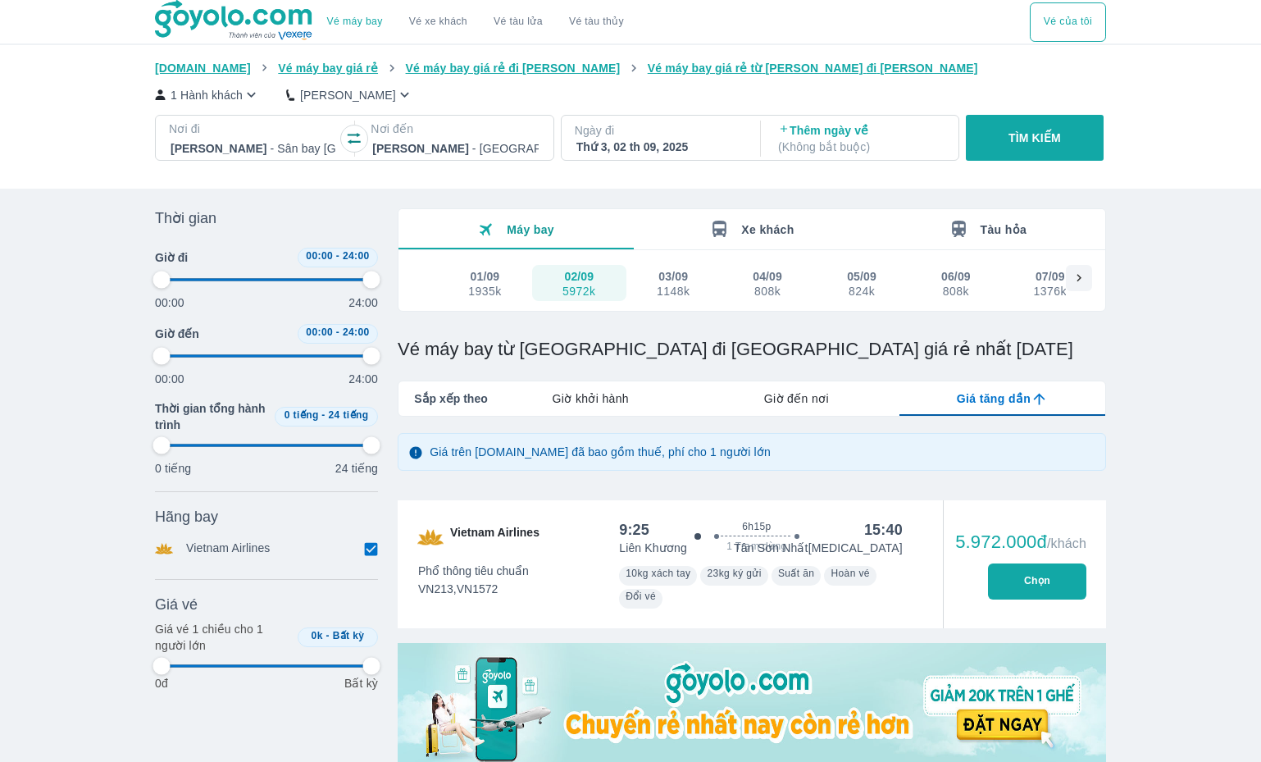
type input "97.9166666666667"
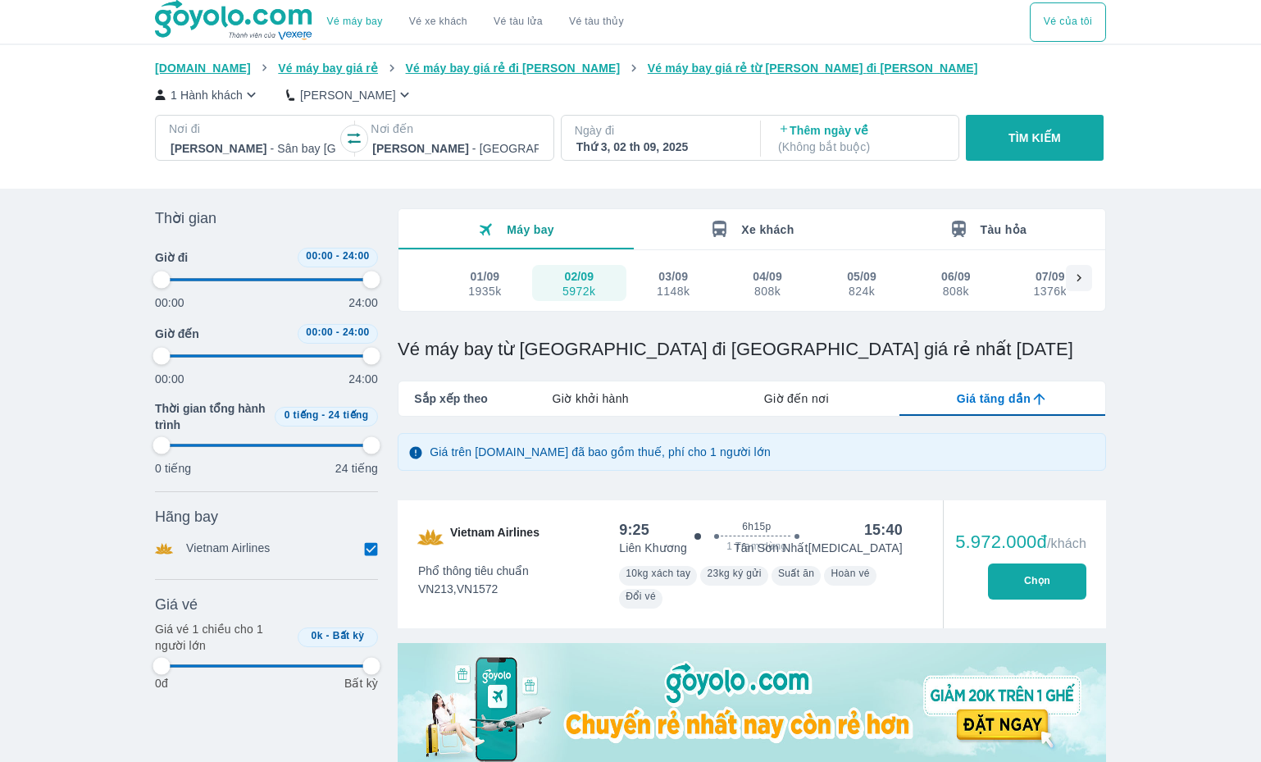
type input "97.9166666666667"
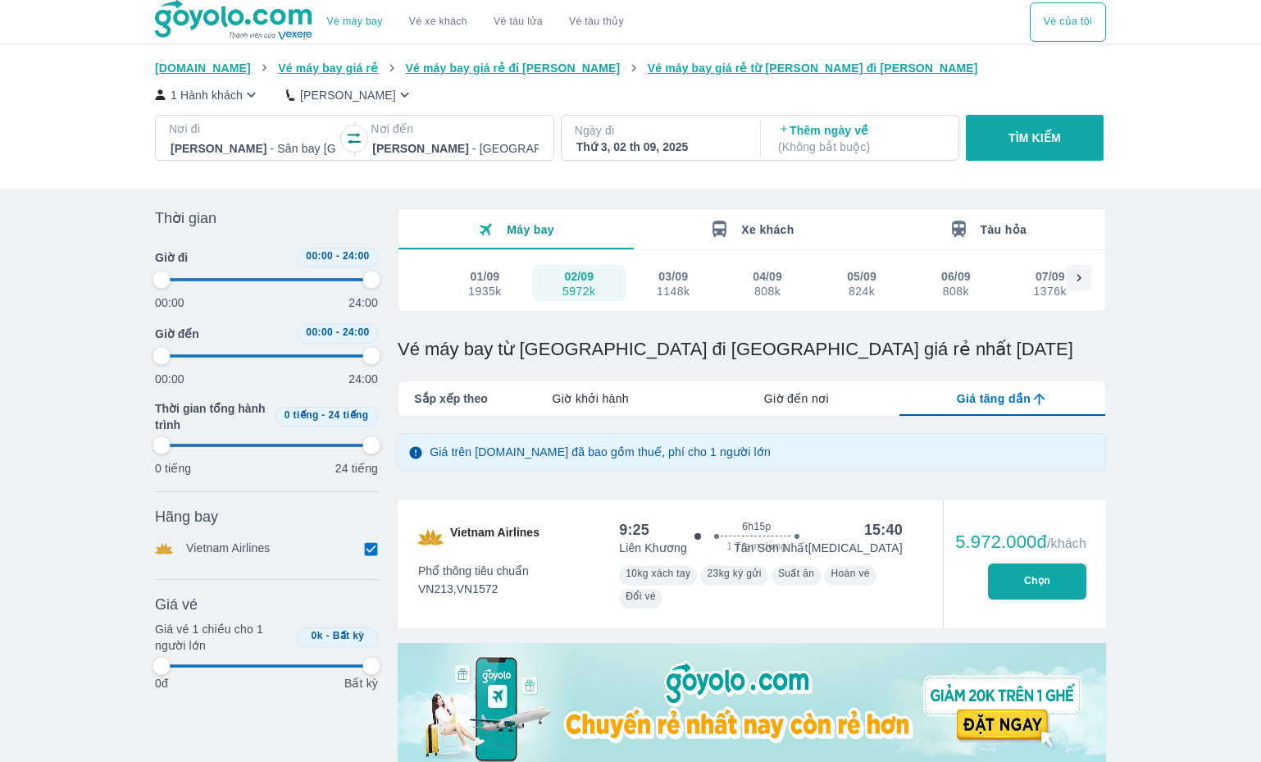
type input "97.9166666666667"
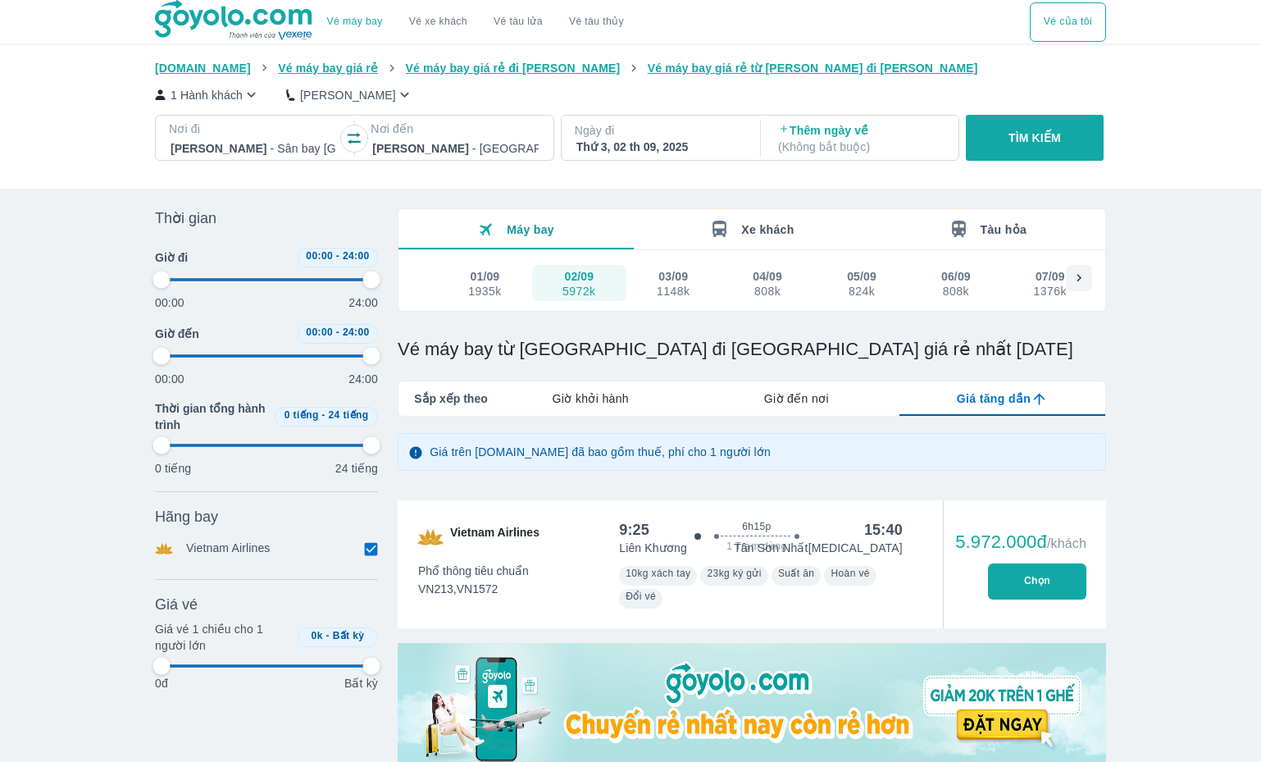
type input "97.9166666666667"
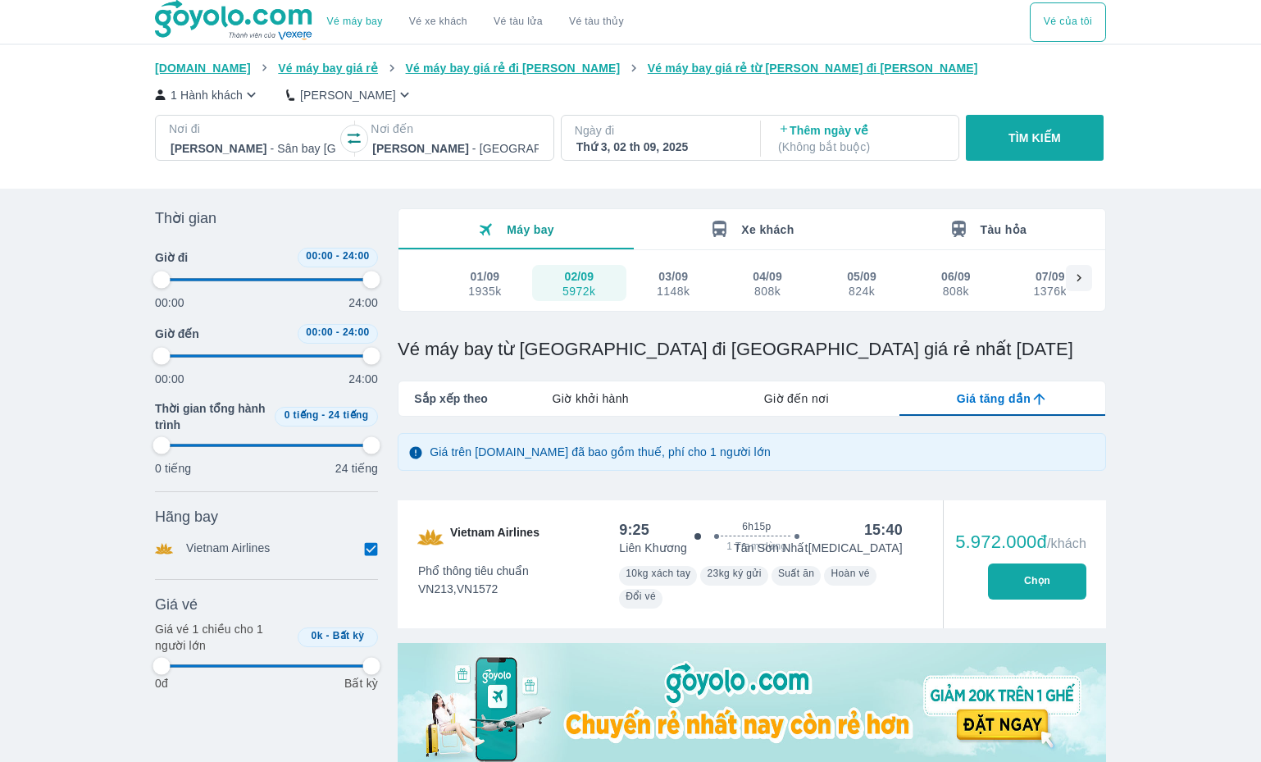
type input "97.9166666666667"
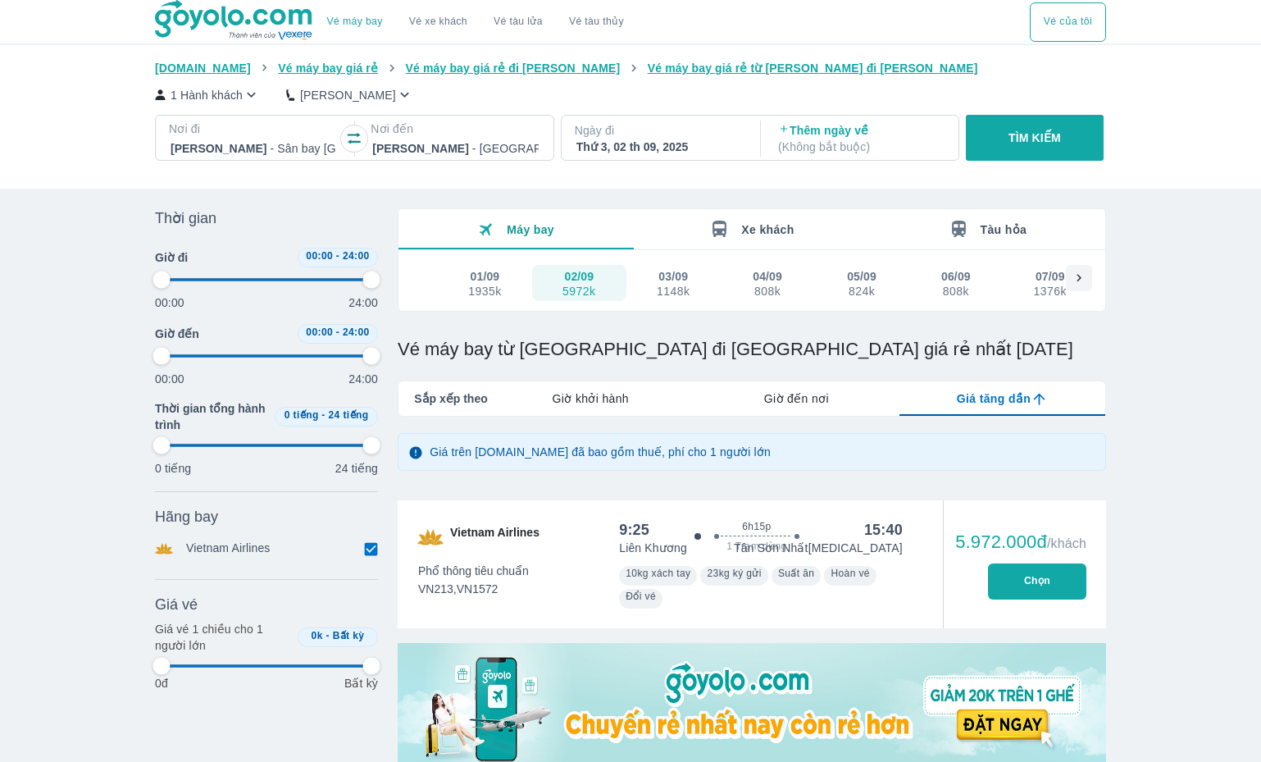
type input "97.9166666666667"
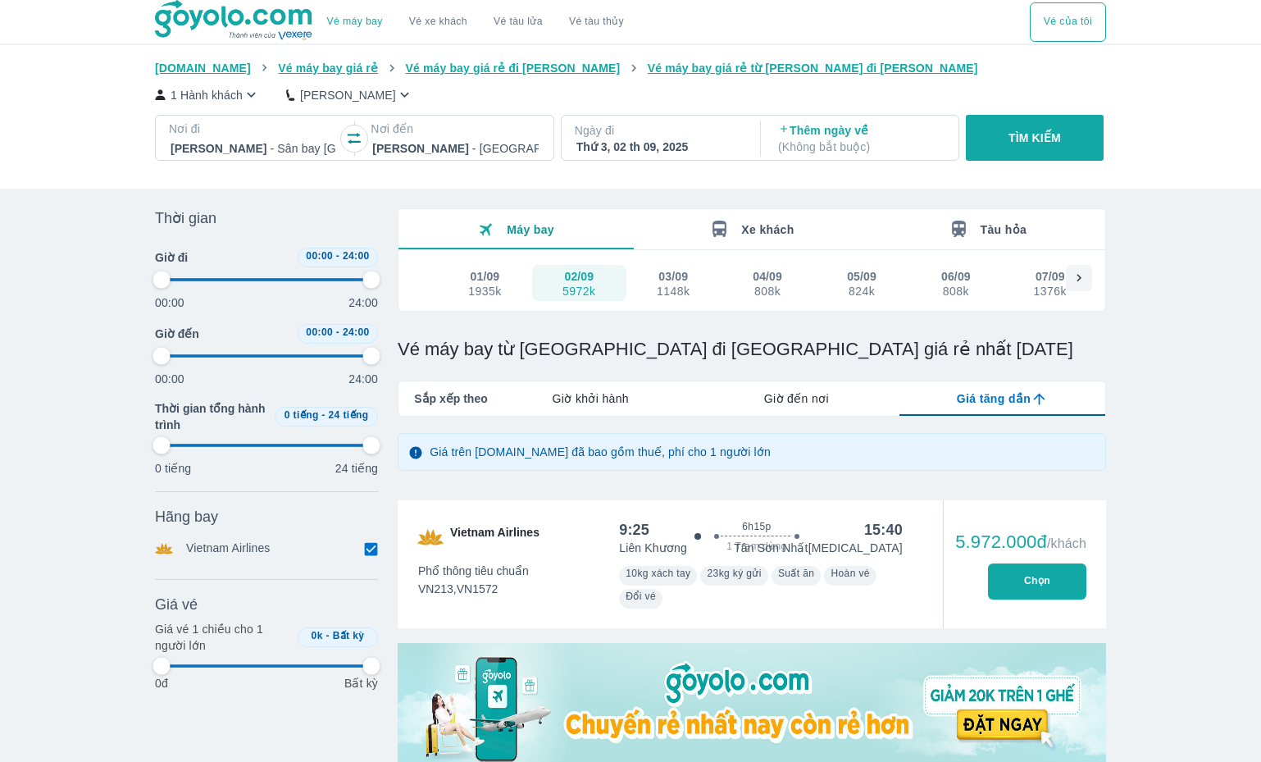
type input "97.9166666666667"
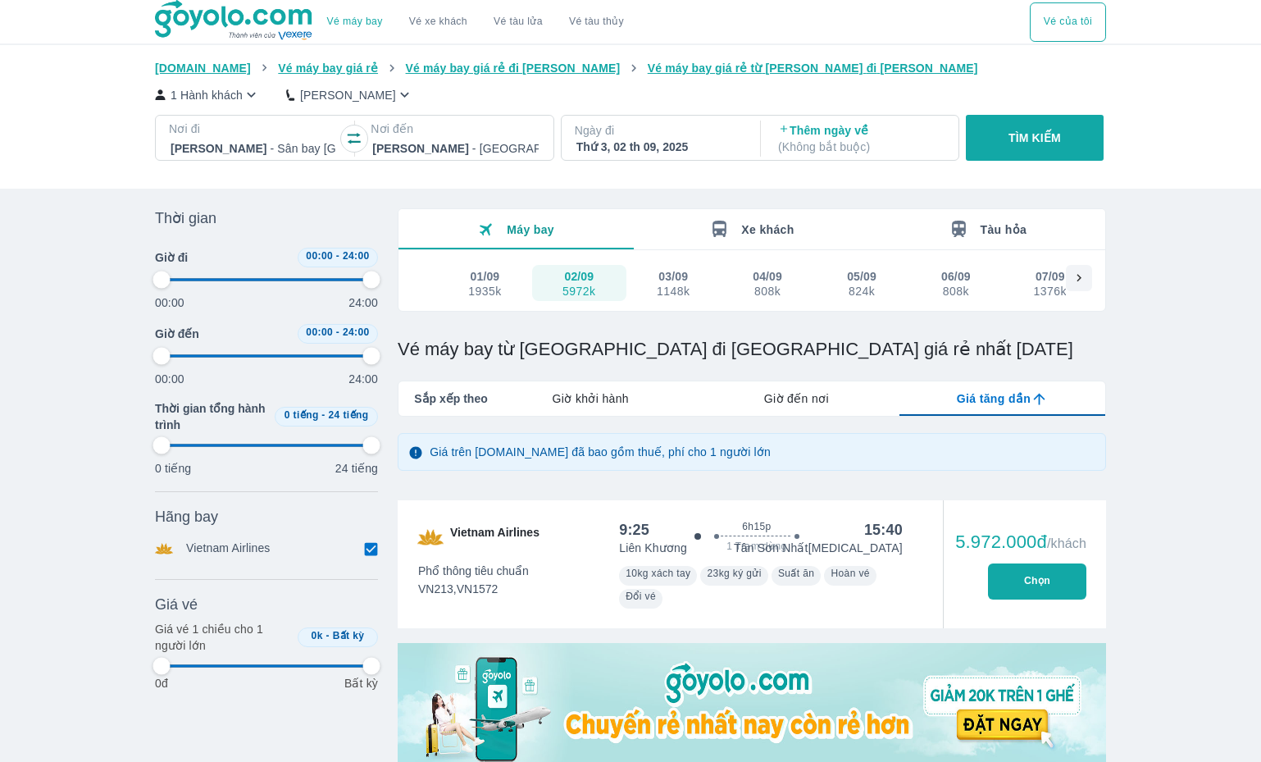
type input "97.9166666666667"
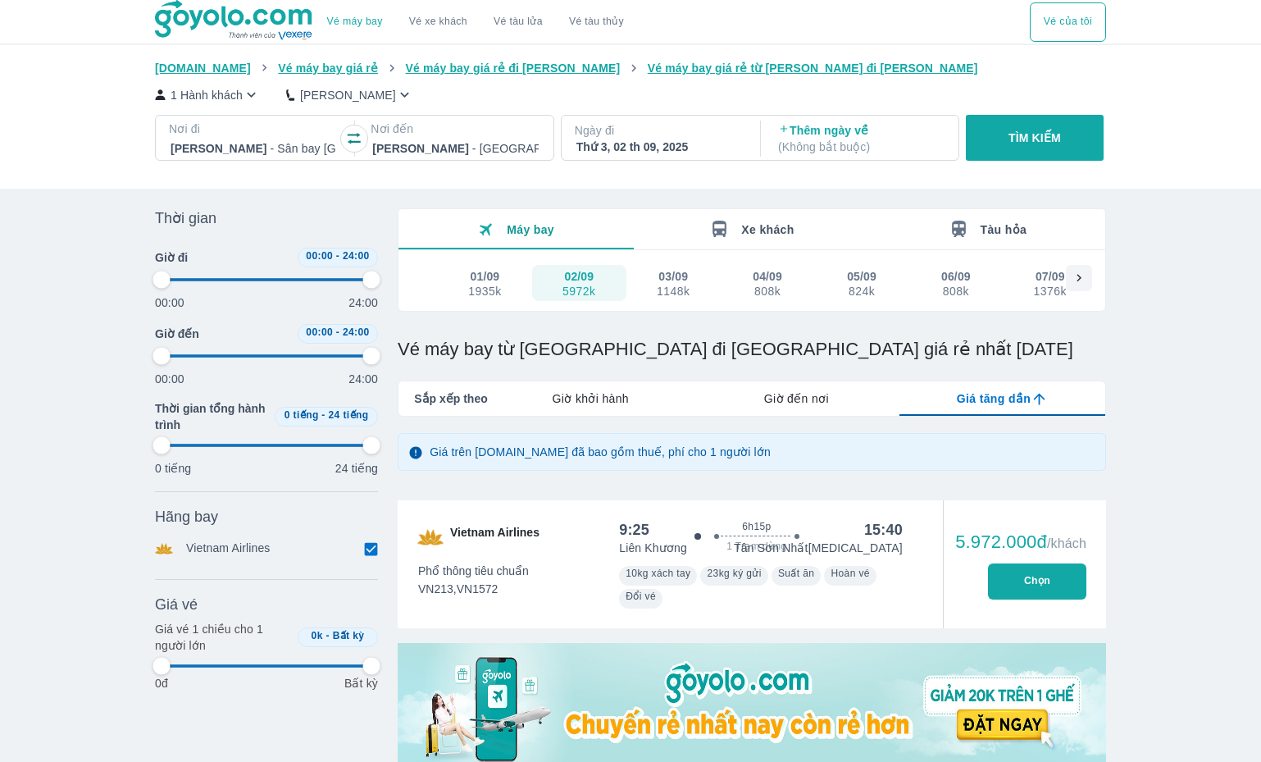
type input "97.9166666666667"
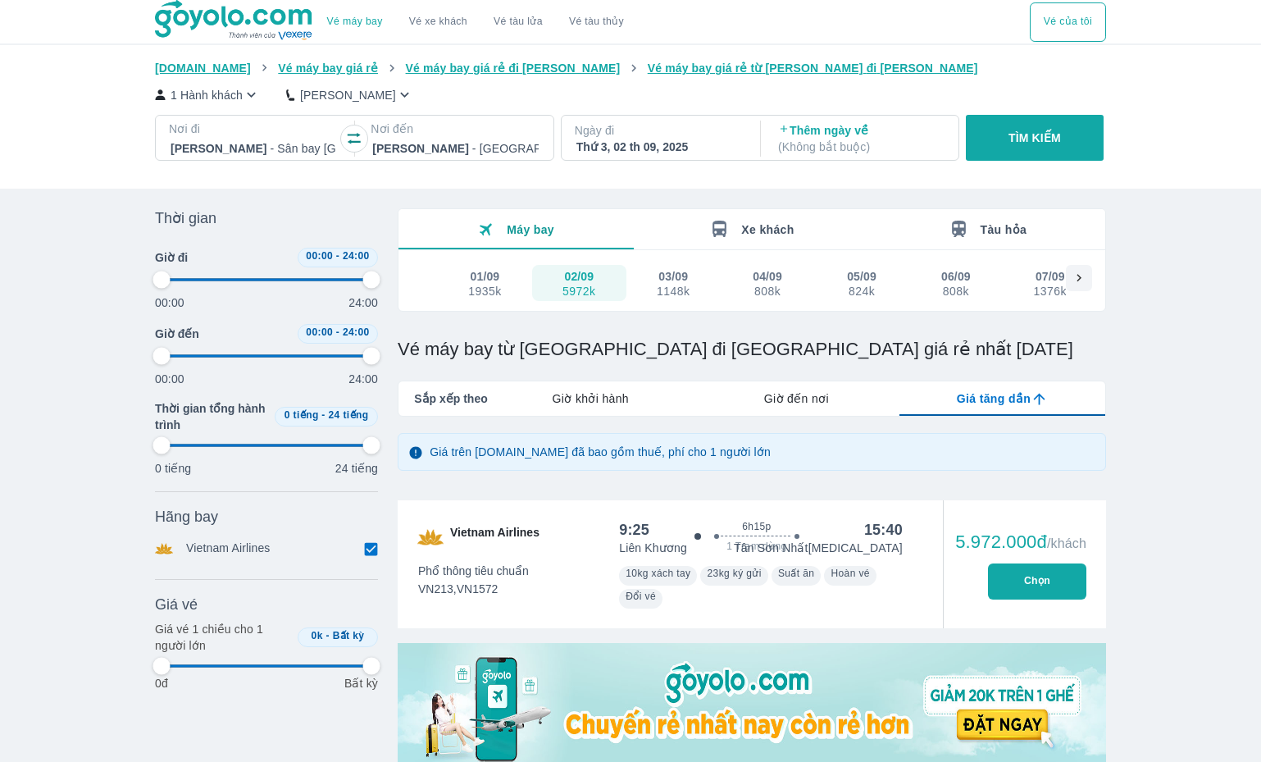
type input "97.9166666666667"
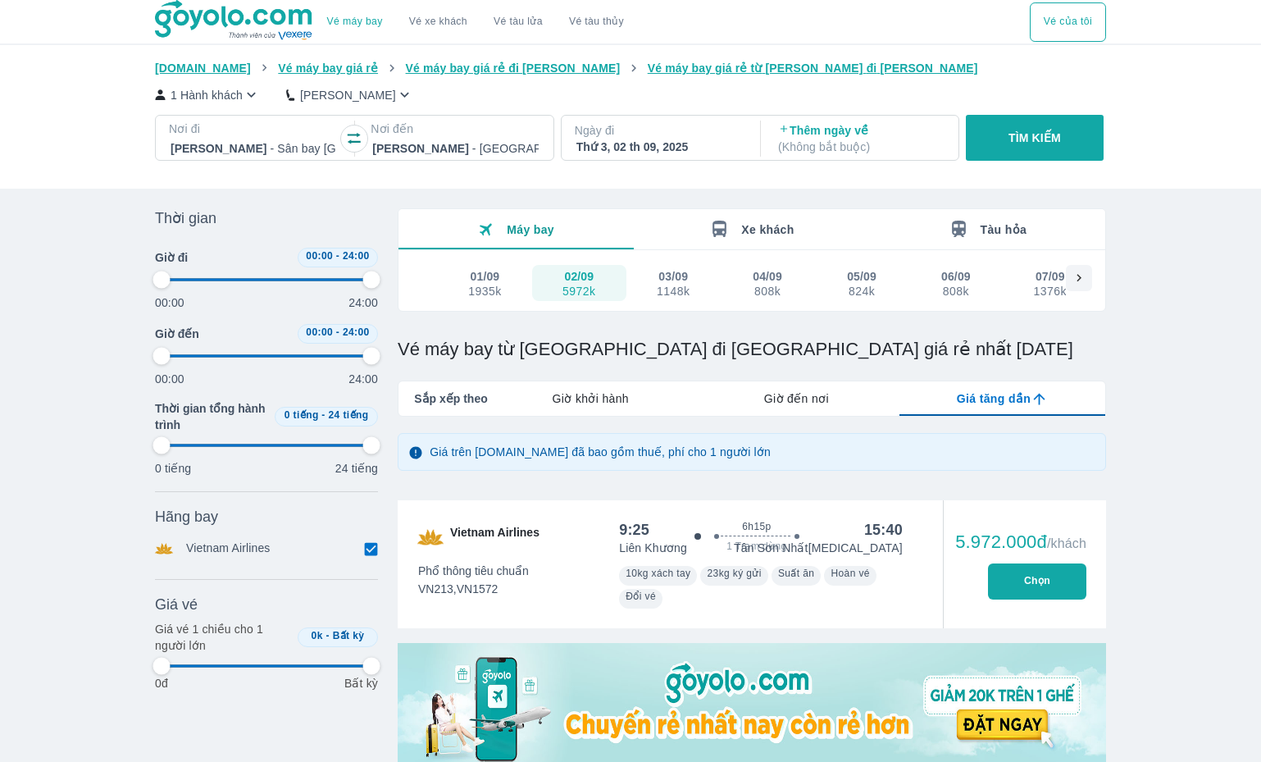
type input "97.9166666666667"
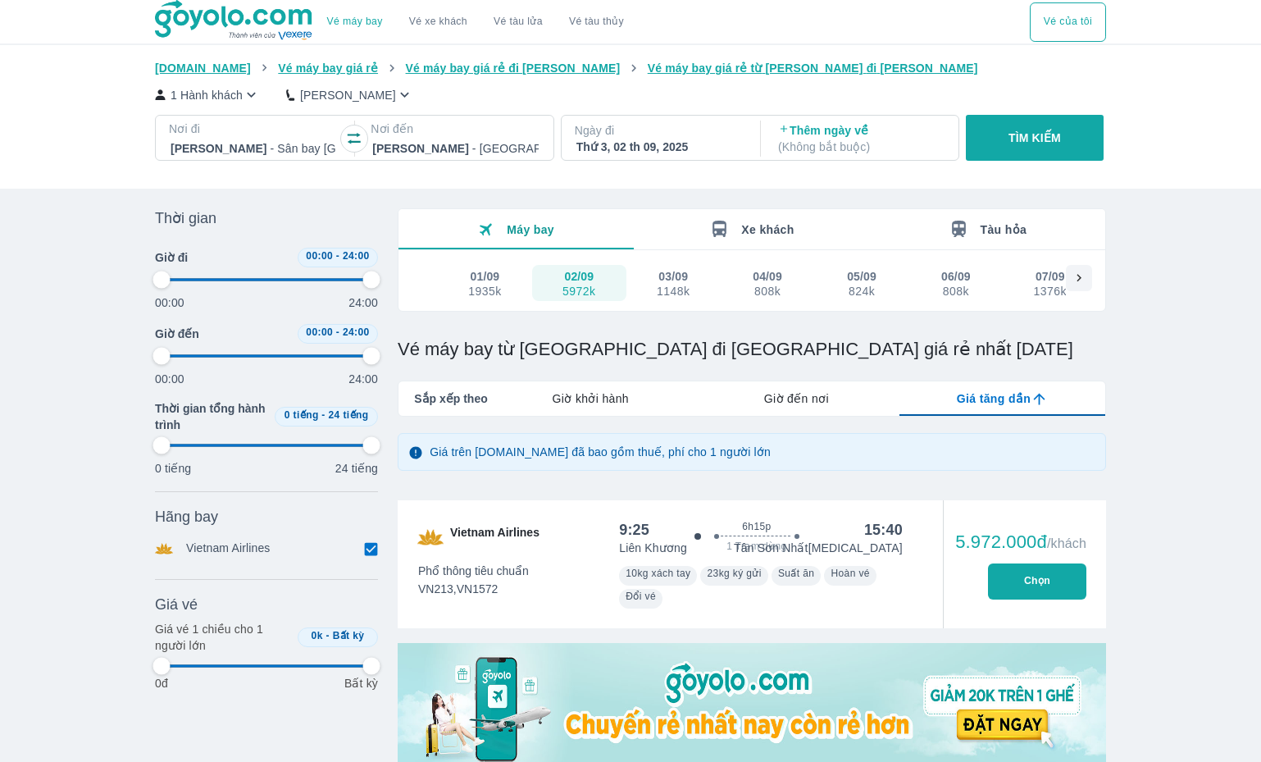
type input "97.9166666666667"
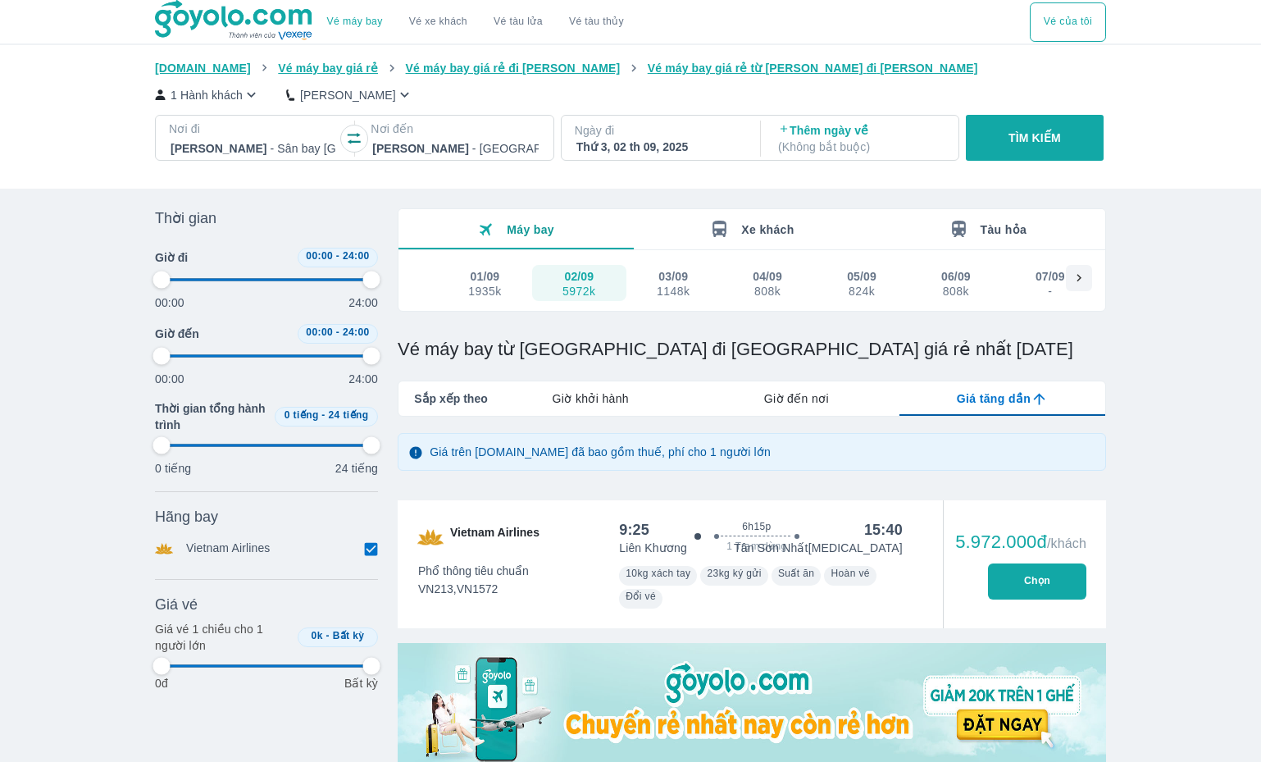
type input "97.9166666666667"
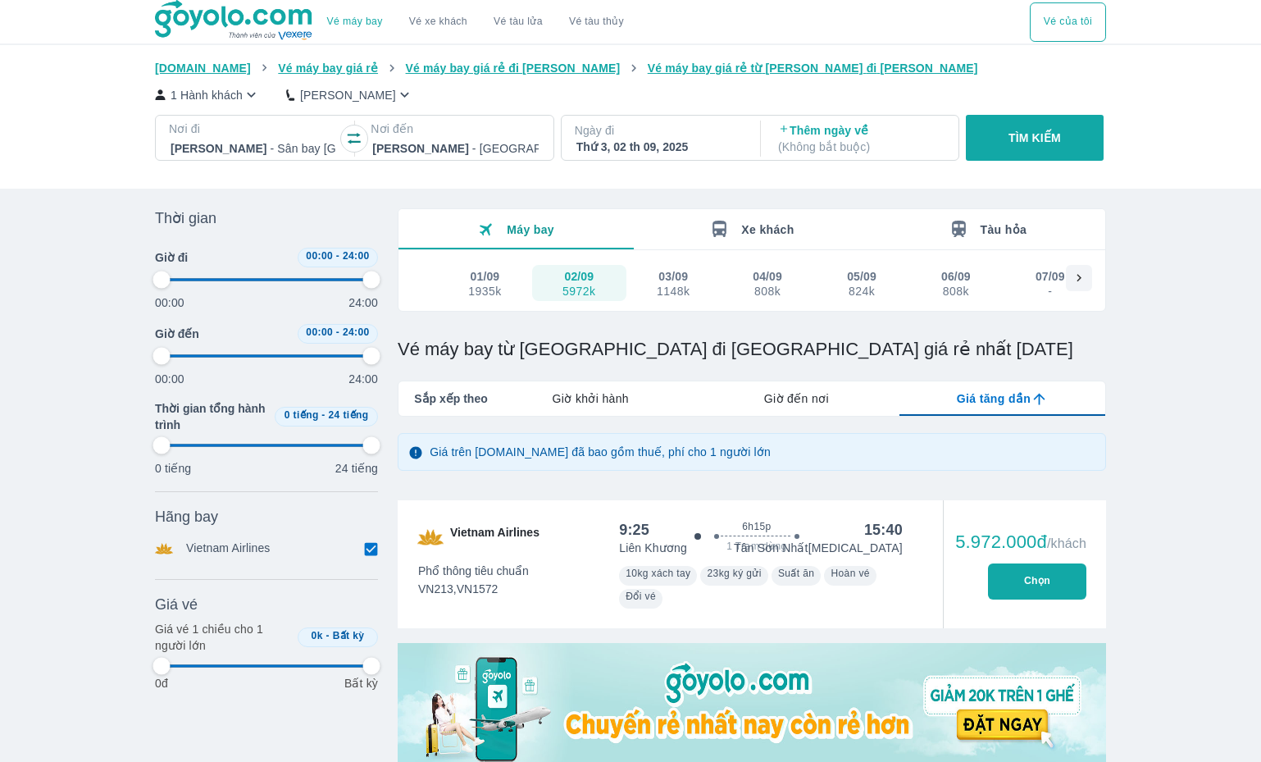
type input "97.9166666666667"
